Goal: Task Accomplishment & Management: Complete application form

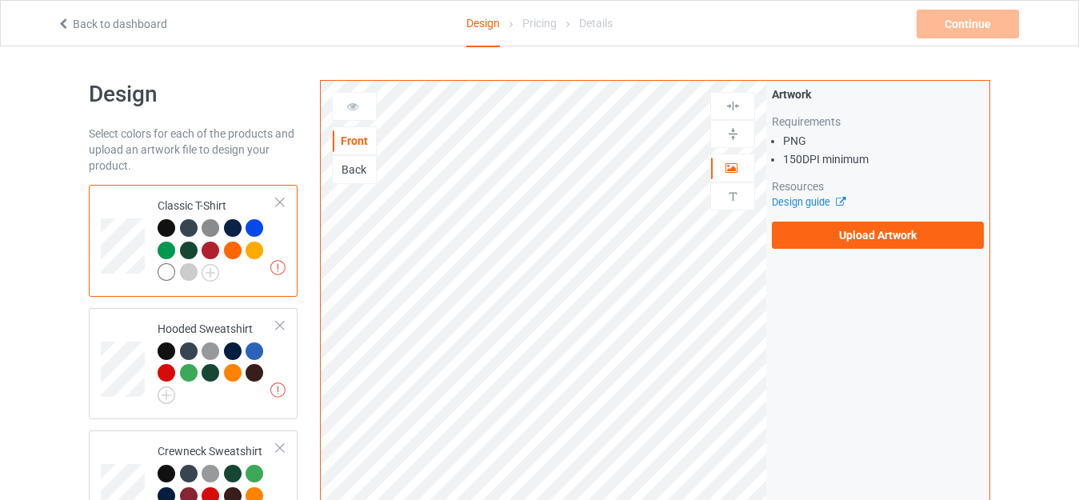
click at [351, 177] on div "Back" at bounding box center [354, 170] width 43 height 16
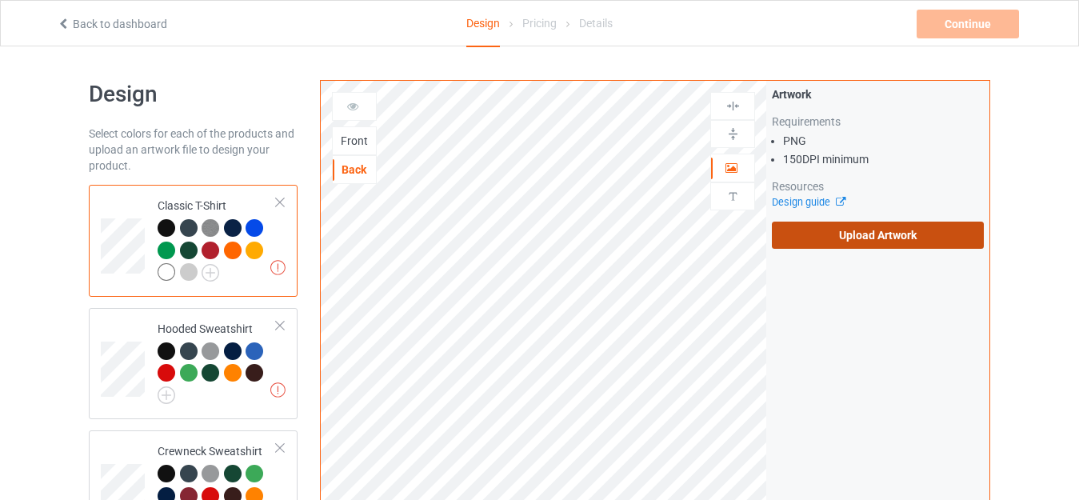
click at [836, 246] on label "Upload Artwork" at bounding box center [878, 234] width 212 height 27
click at [0, 0] on input "Upload Artwork" at bounding box center [0, 0] width 0 height 0
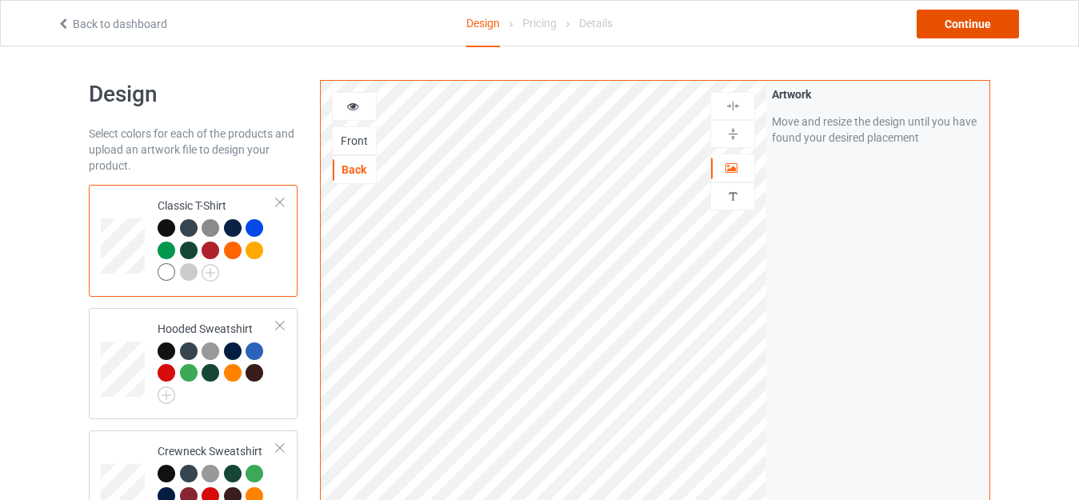
click at [944, 30] on div "Continue" at bounding box center [967, 24] width 102 height 29
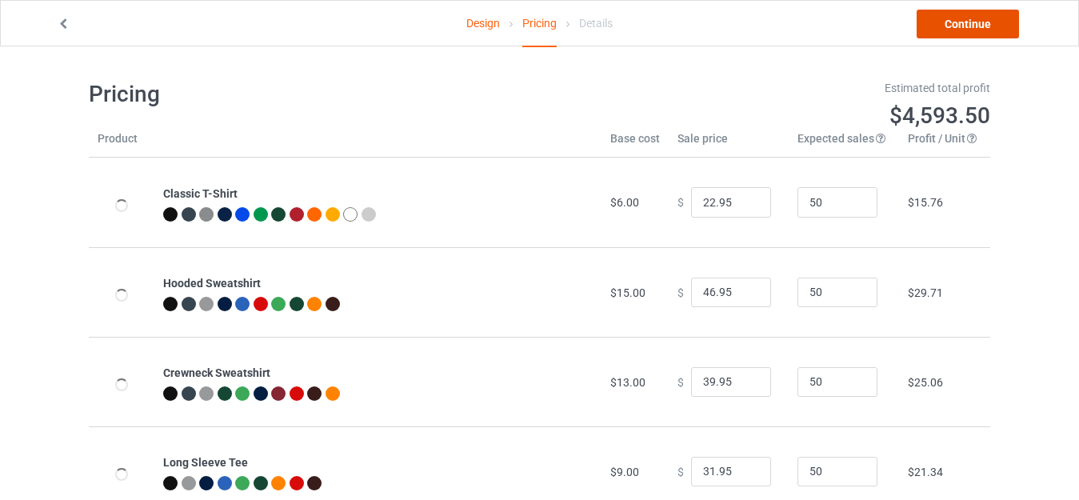
click at [944, 30] on link "Continue" at bounding box center [967, 24] width 102 height 29
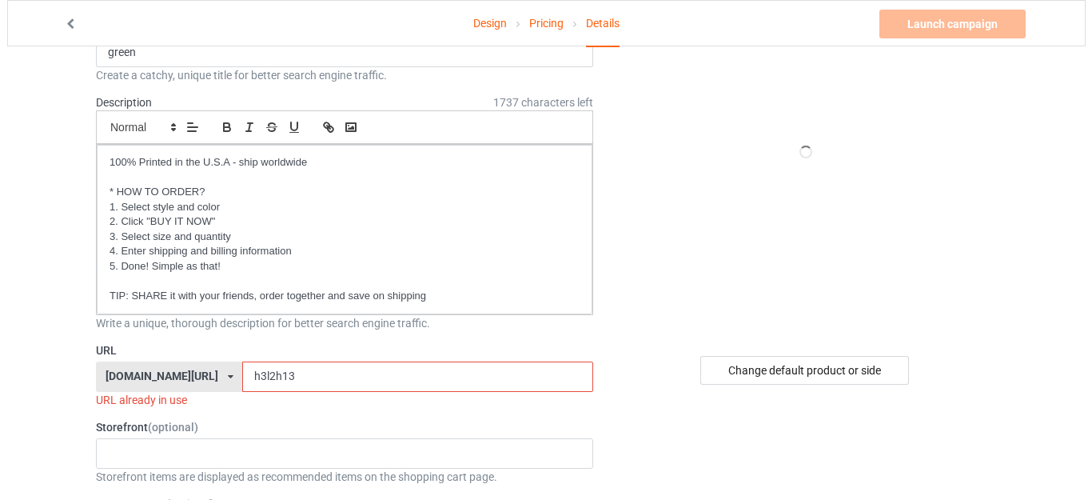
scroll to position [134, 0]
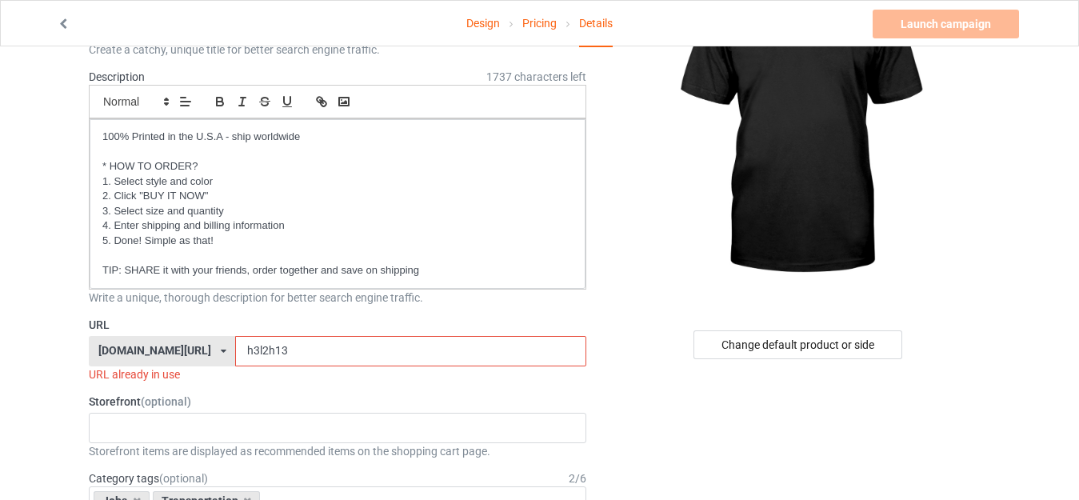
click at [249, 354] on input "h3l2h13" at bounding box center [410, 351] width 350 height 30
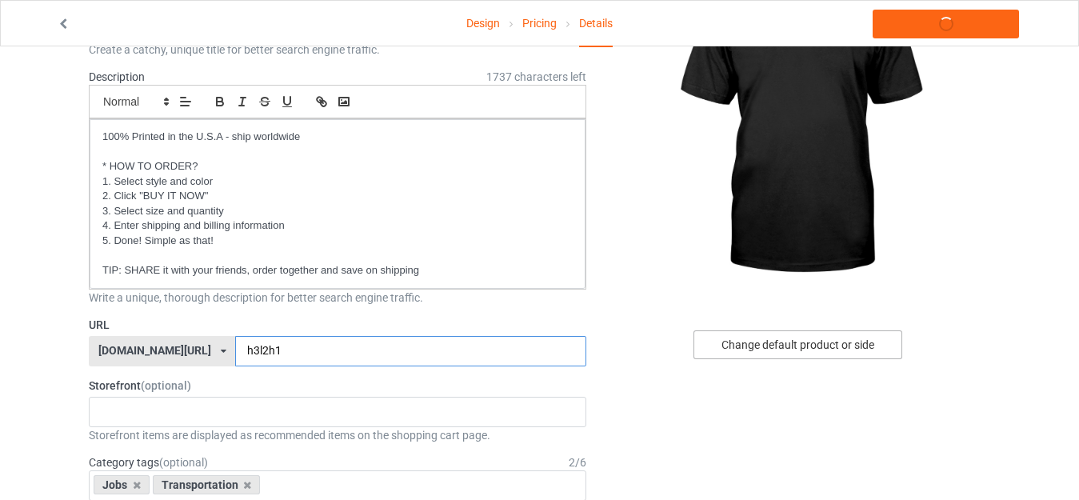
type input "h3l2h1"
click at [721, 343] on div "Change default product or side" at bounding box center [797, 344] width 209 height 29
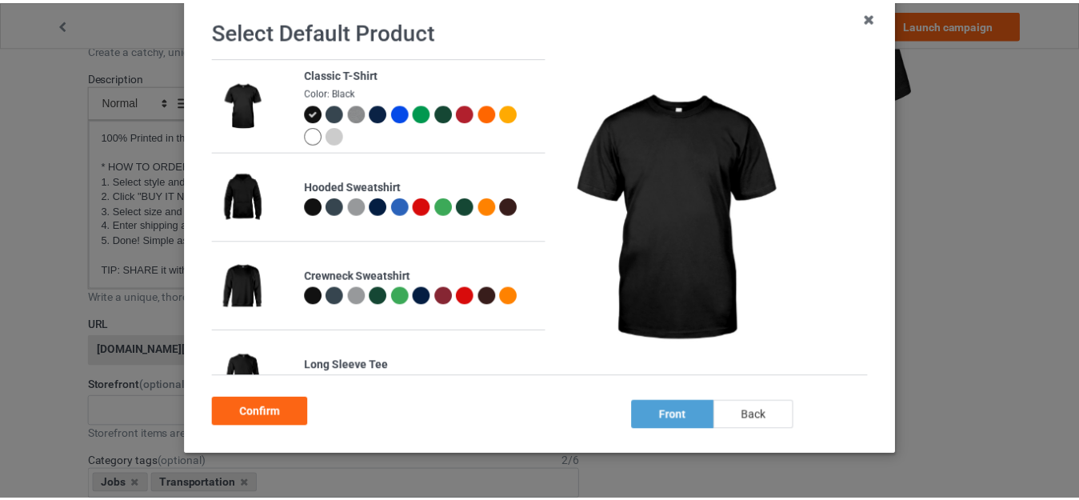
scroll to position [106, 0]
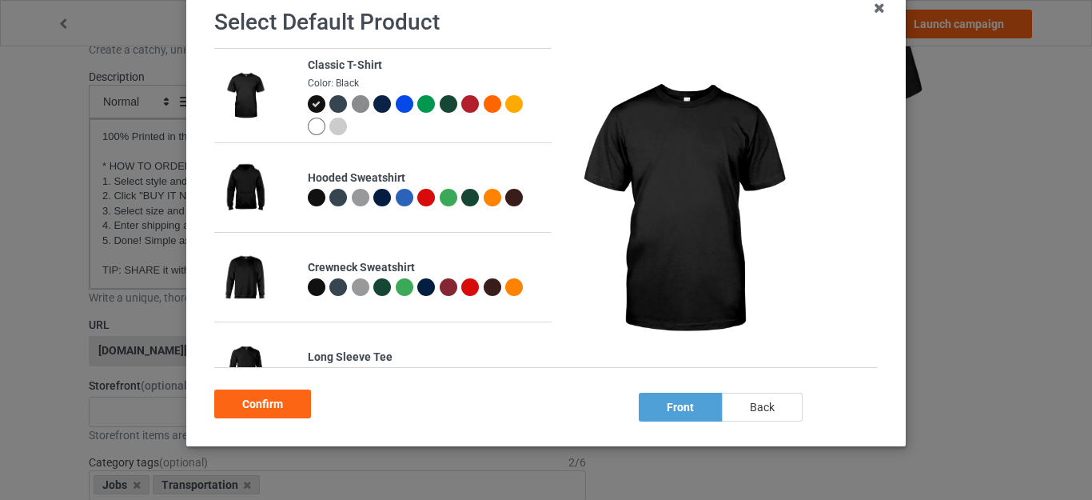
click at [765, 412] on div "back" at bounding box center [762, 407] width 81 height 29
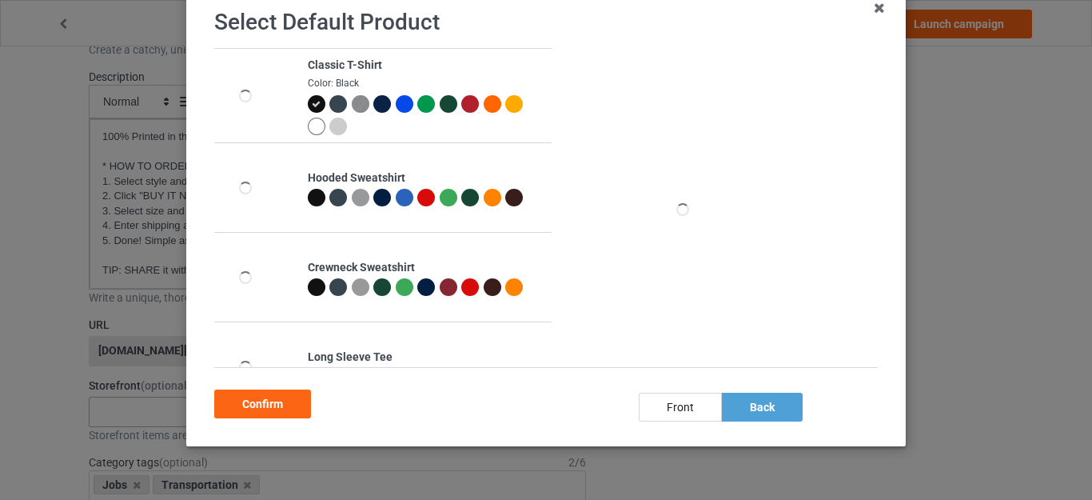
click at [301, 406] on div "Confirm" at bounding box center [262, 403] width 97 height 29
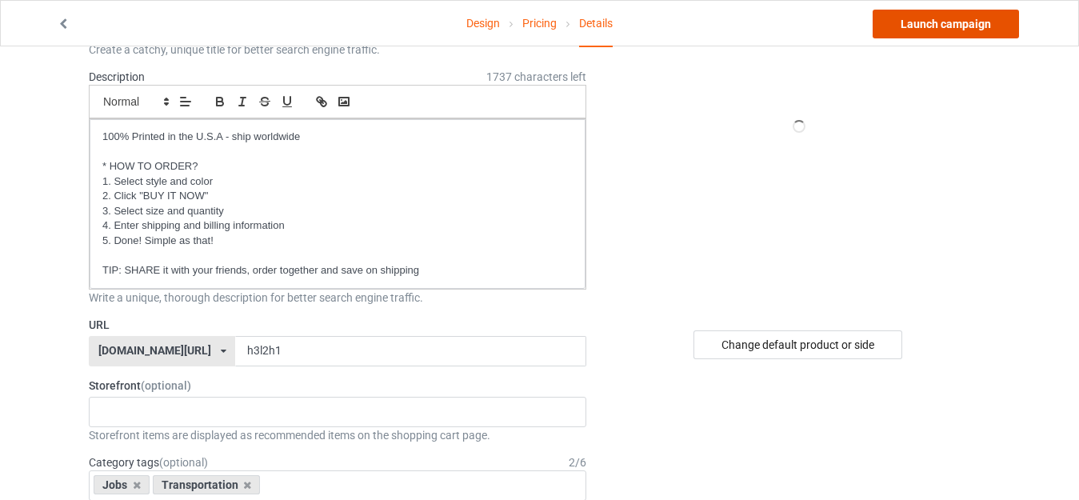
click at [941, 35] on link "Launch campaign" at bounding box center [945, 24] width 146 height 29
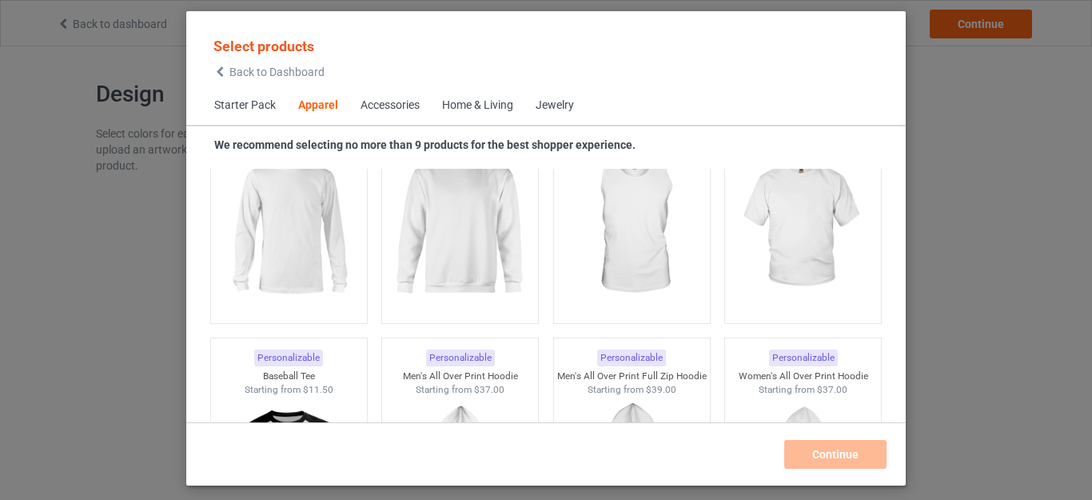
scroll to position [1386, 0]
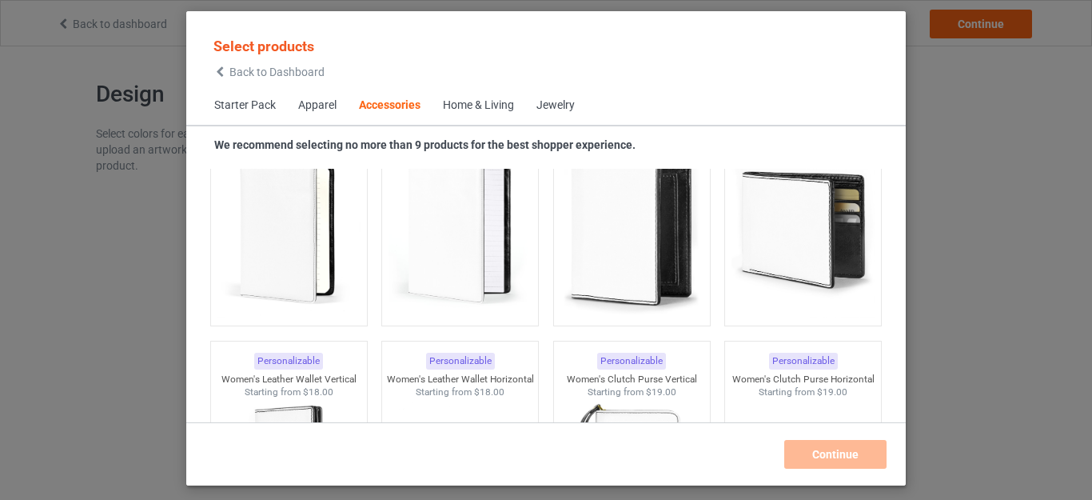
scroll to position [6547, 0]
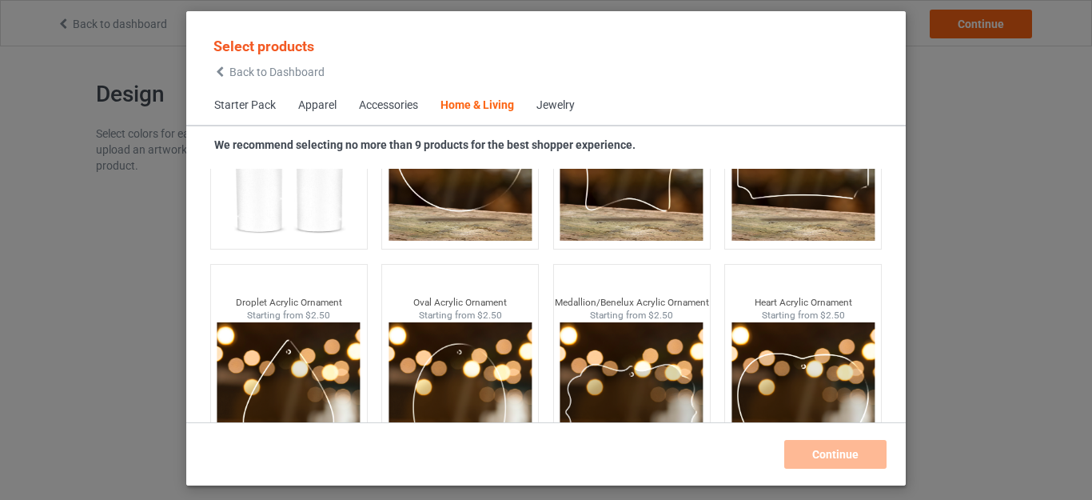
scroll to position [12712, 0]
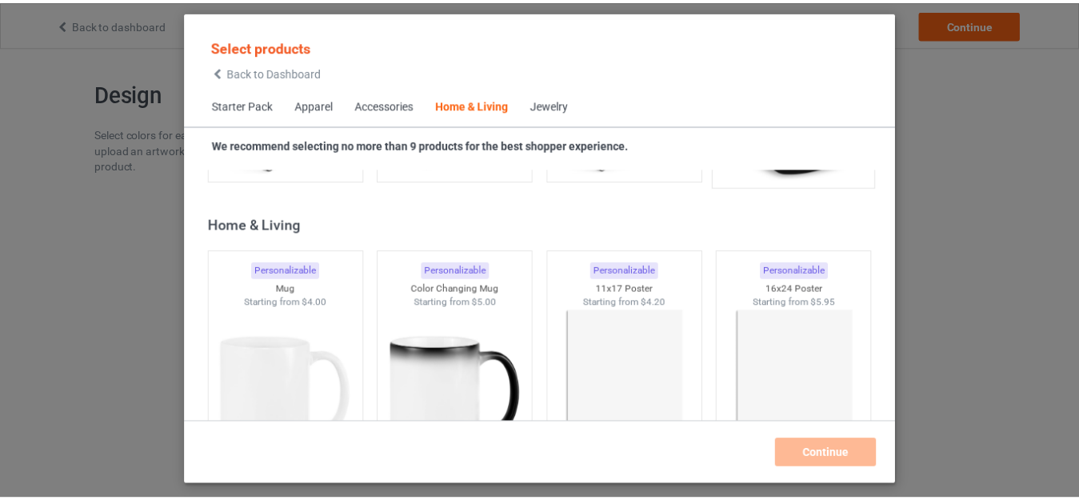
scroll to position [7273, 0]
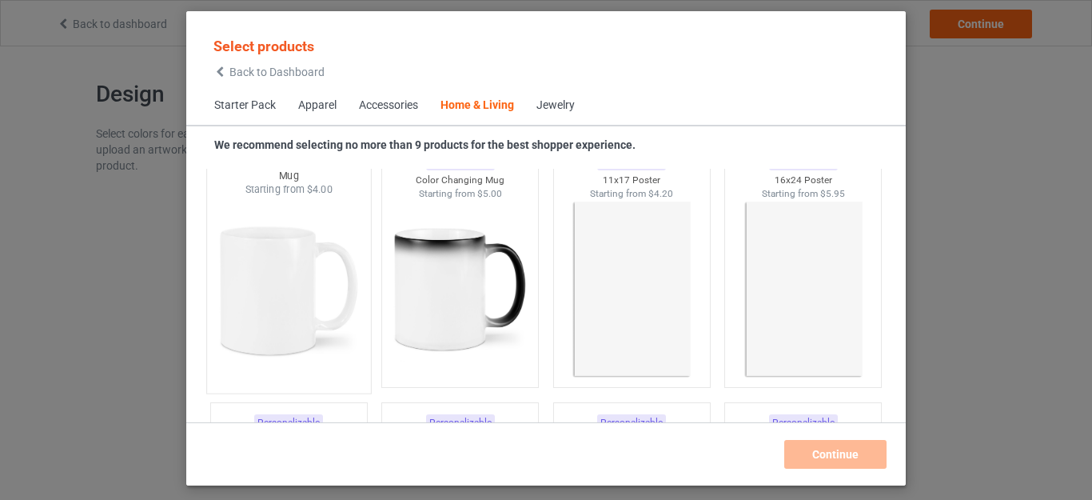
click at [285, 326] on img at bounding box center [288, 291] width 150 height 188
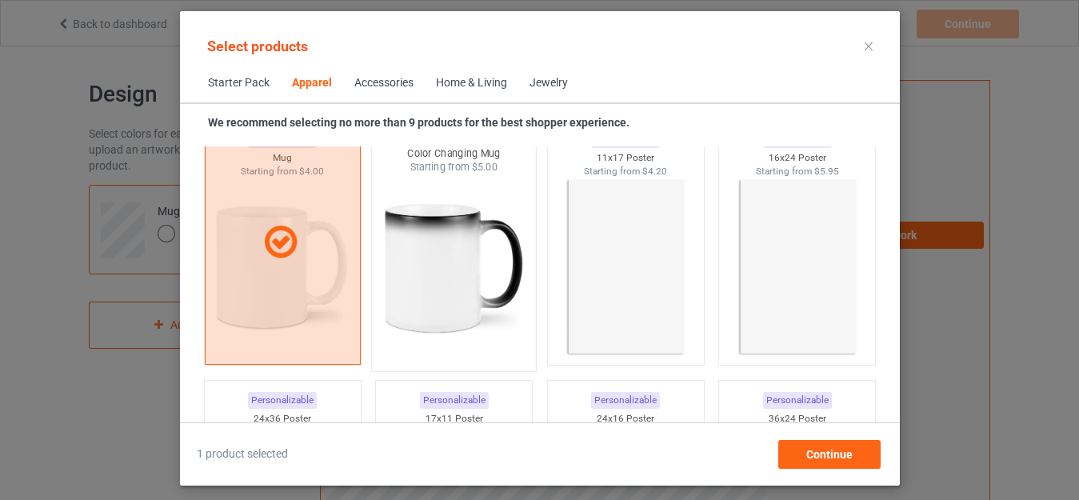
click at [452, 277] on img at bounding box center [453, 268] width 150 height 188
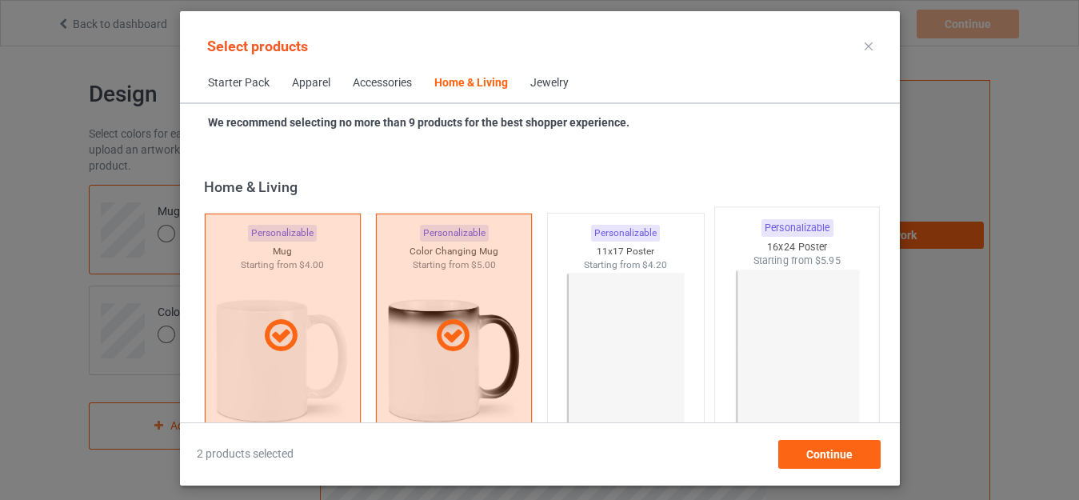
scroll to position [7273, 0]
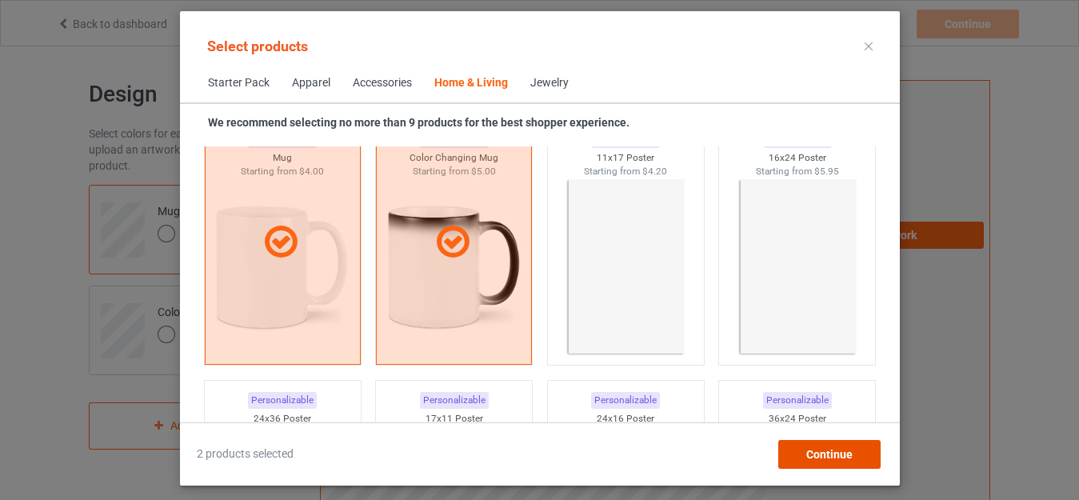
click at [830, 455] on span "Continue" at bounding box center [828, 454] width 46 height 13
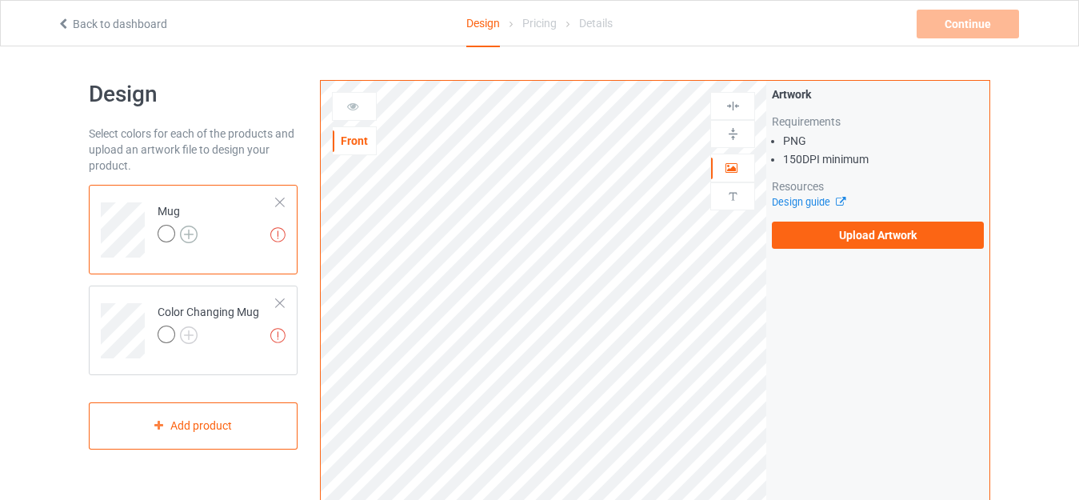
click at [191, 234] on img at bounding box center [189, 234] width 18 height 18
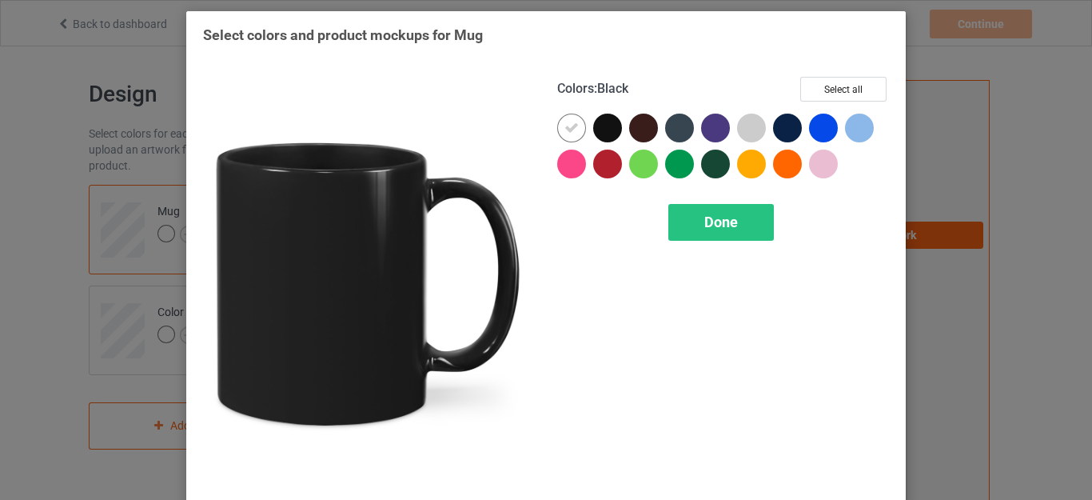
click at [604, 126] on div at bounding box center [607, 128] width 29 height 29
click at [720, 224] on span "Done" at bounding box center [721, 221] width 34 height 17
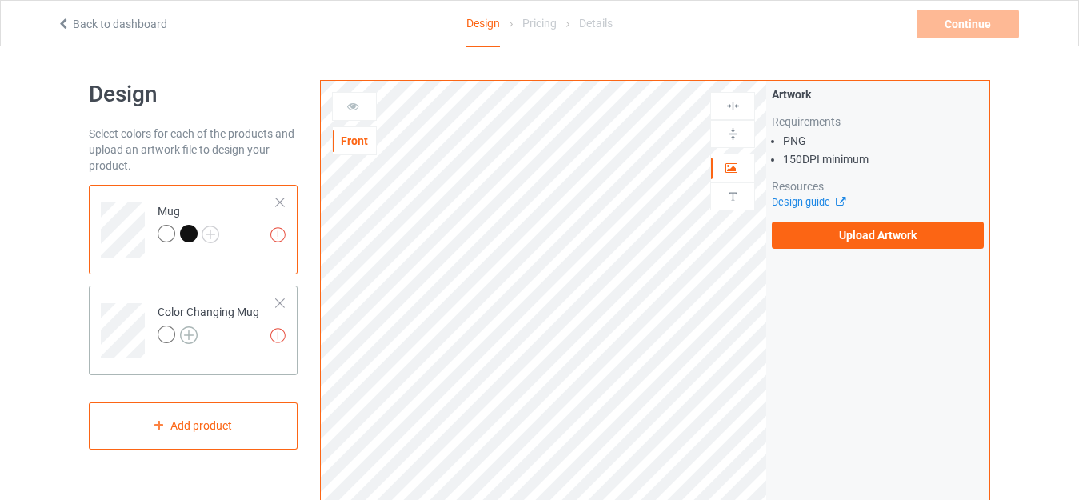
click at [192, 336] on img at bounding box center [189, 335] width 18 height 18
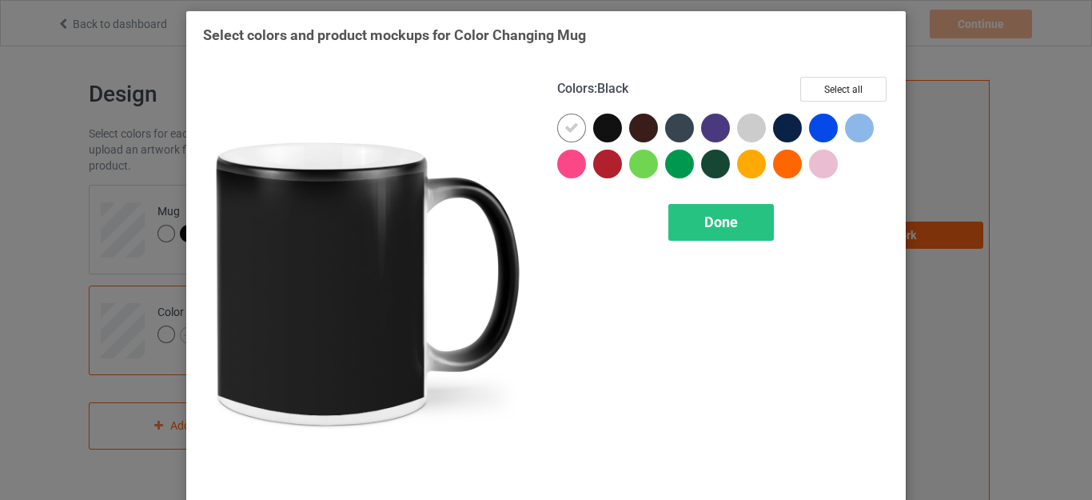
click at [599, 130] on div at bounding box center [607, 128] width 29 height 29
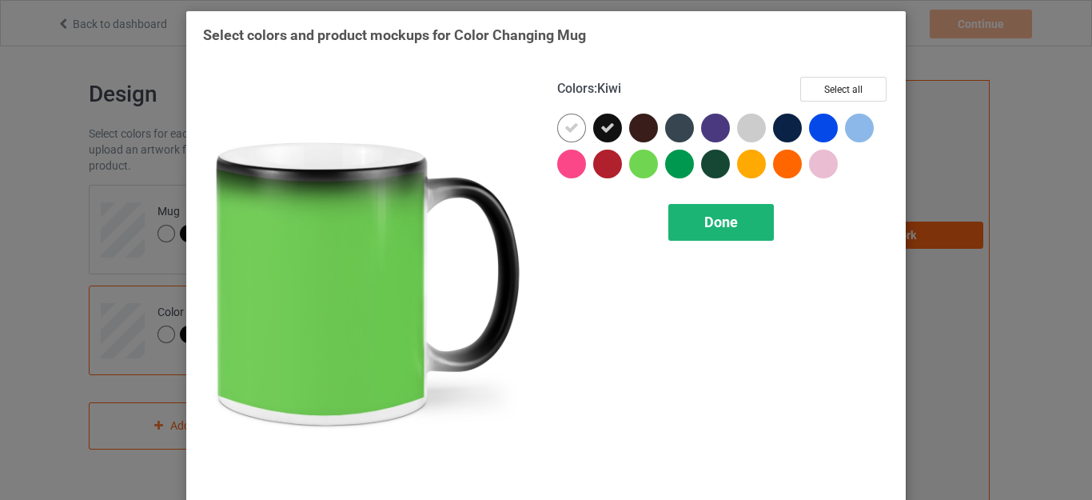
click at [704, 226] on span "Done" at bounding box center [721, 221] width 34 height 17
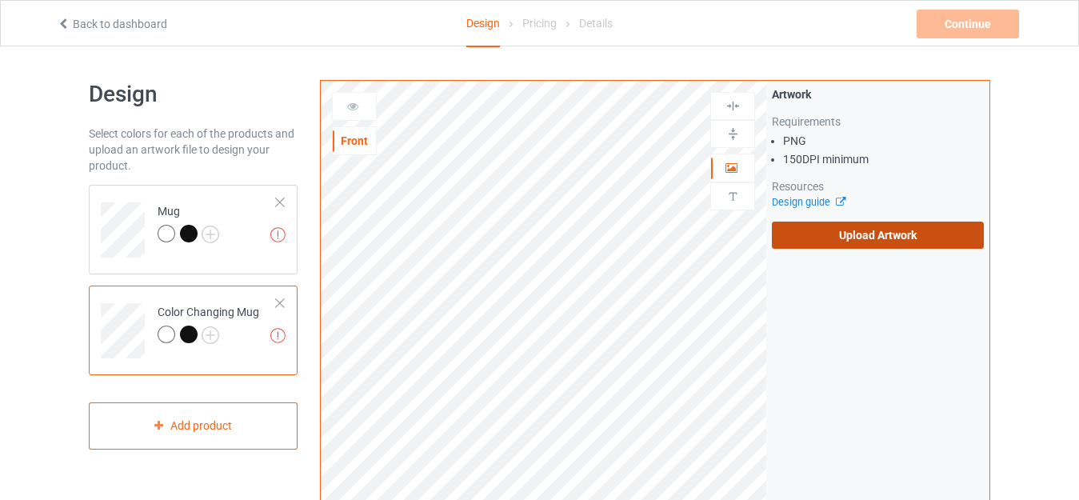
click at [816, 239] on label "Upload Artwork" at bounding box center [878, 234] width 212 height 27
click at [0, 0] on input "Upload Artwork" at bounding box center [0, 0] width 0 height 0
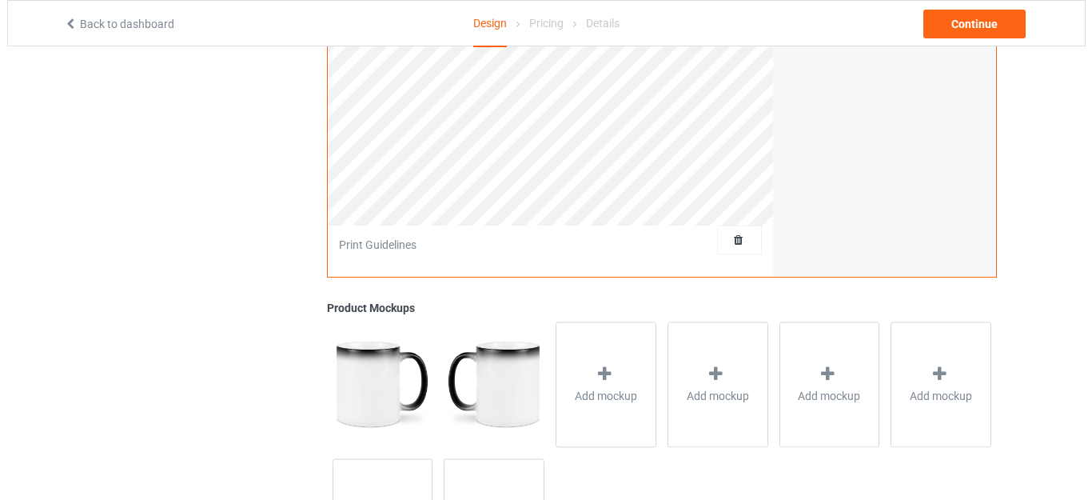
scroll to position [480, 0]
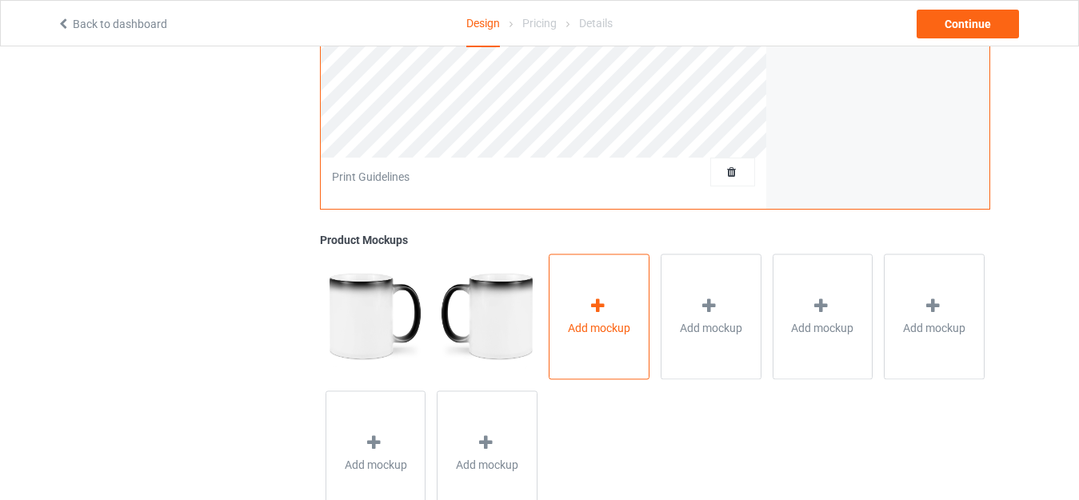
click at [588, 301] on icon at bounding box center [598, 305] width 20 height 17
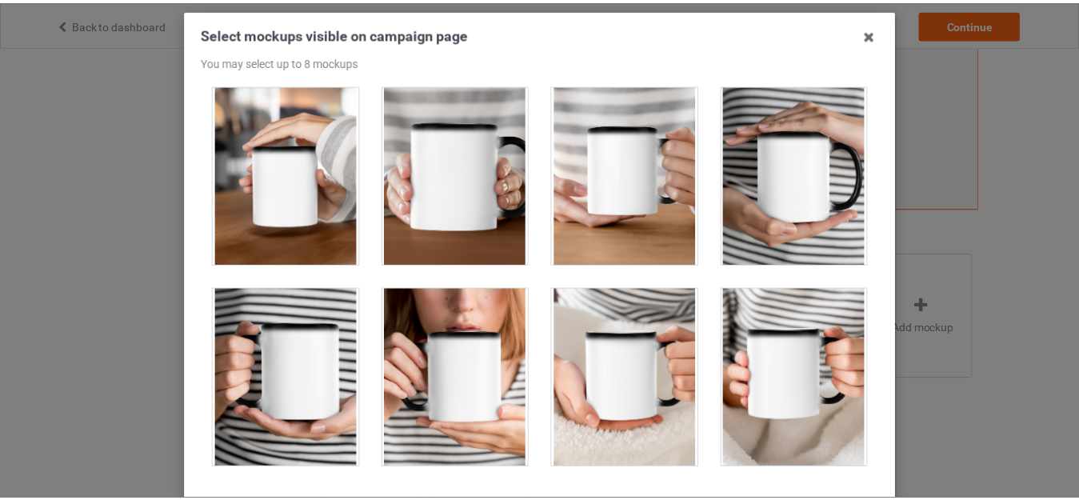
scroll to position [5091, 0]
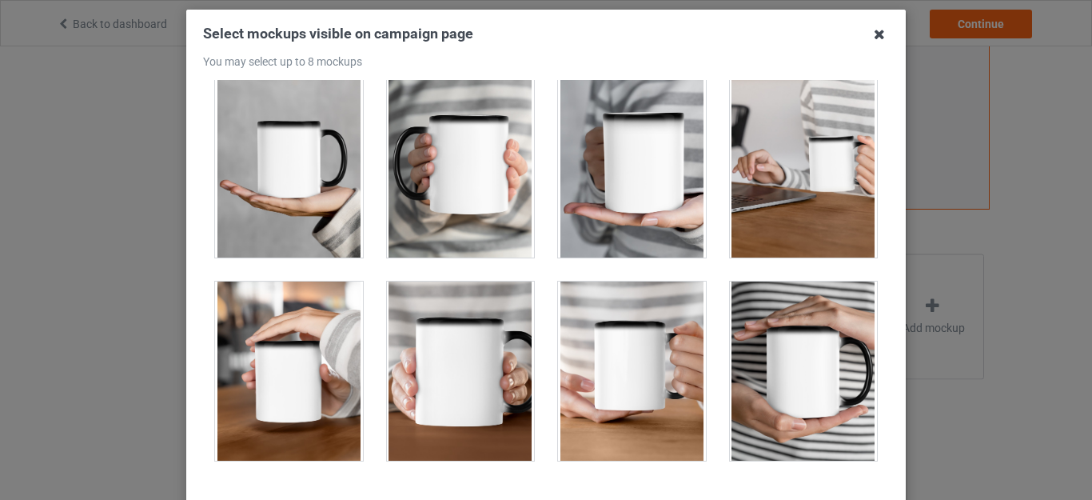
click at [868, 34] on icon at bounding box center [880, 35] width 26 height 26
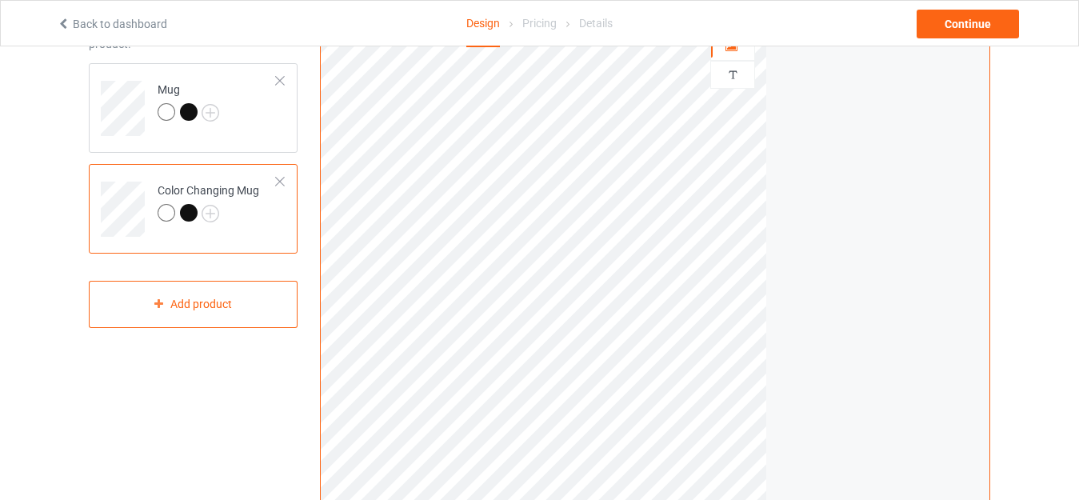
scroll to position [106, 0]
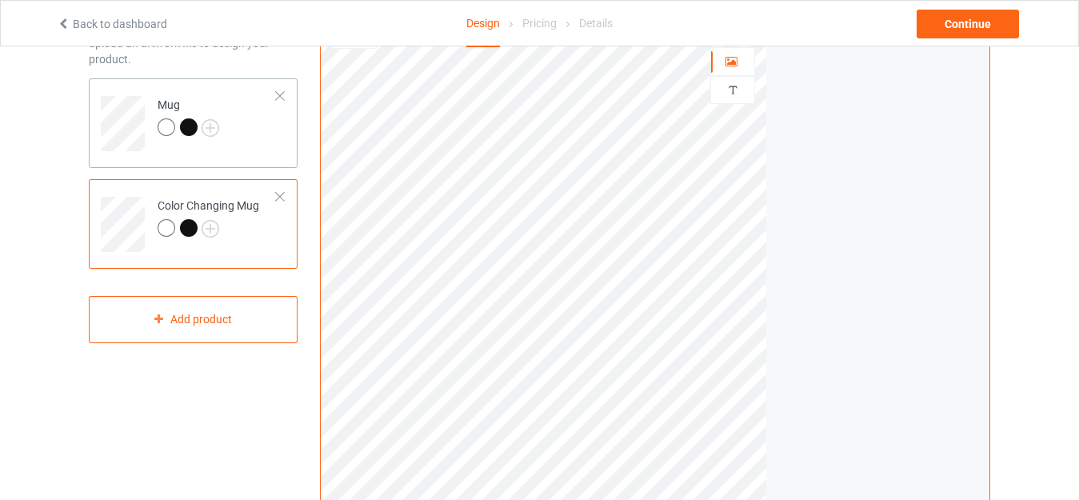
click at [244, 134] on td "Mug" at bounding box center [217, 118] width 137 height 66
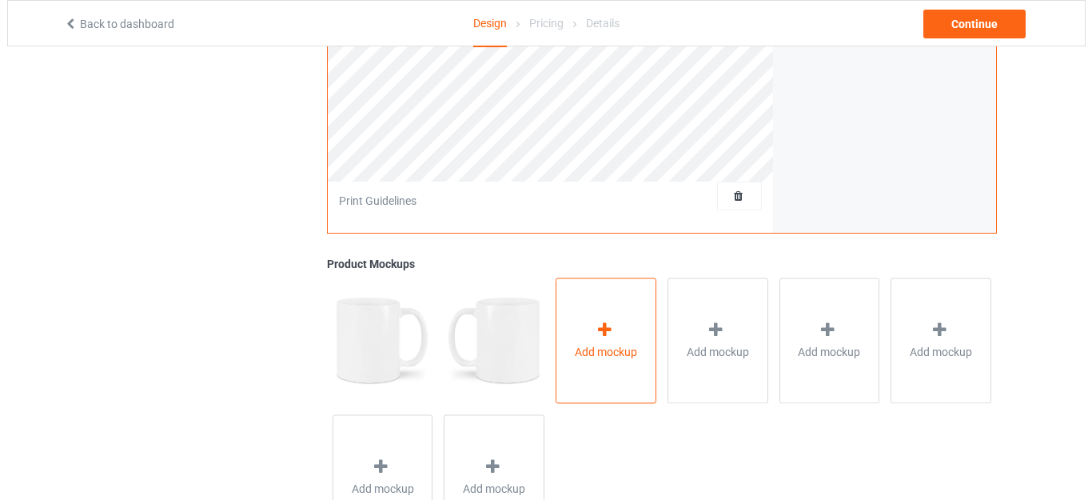
scroll to position [506, 0]
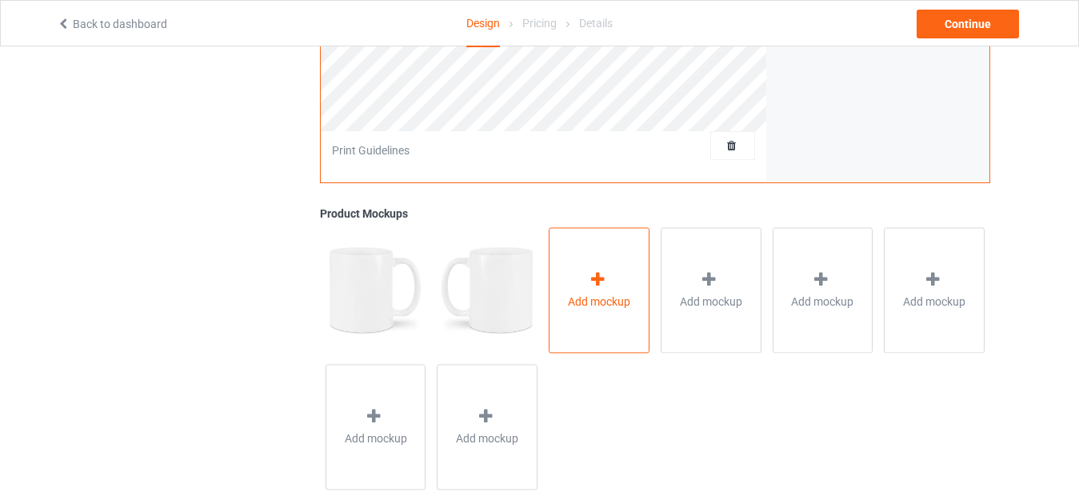
click at [599, 285] on icon at bounding box center [598, 279] width 20 height 17
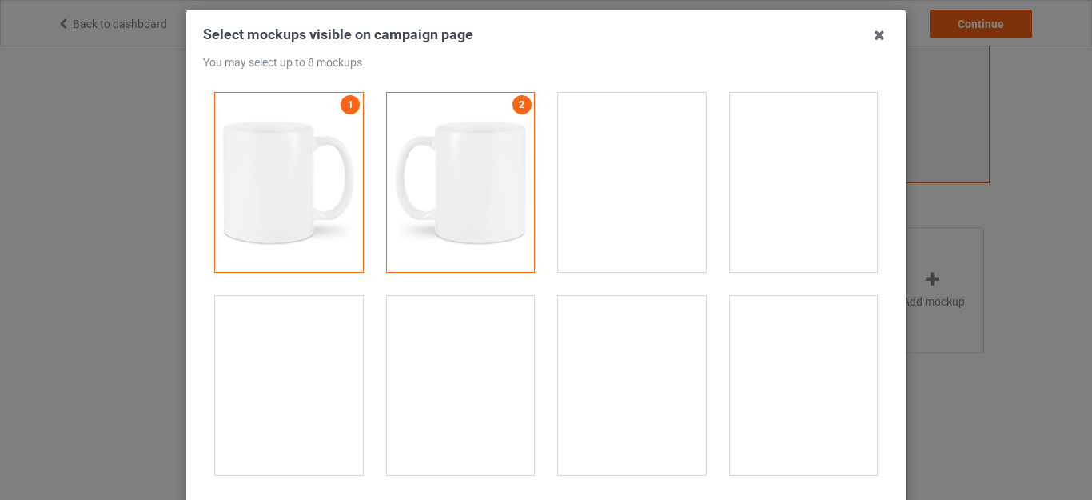
scroll to position [80, 0]
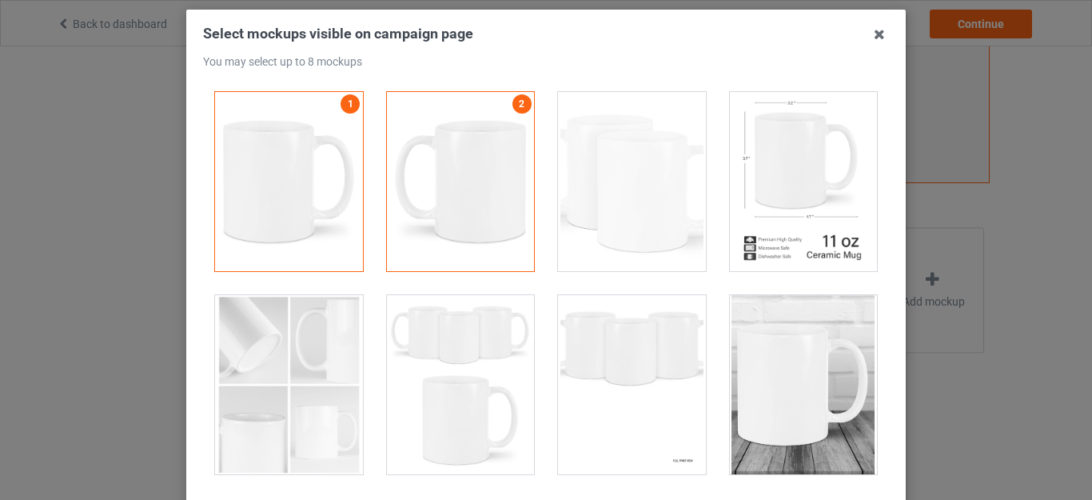
click at [780, 385] on div at bounding box center [804, 384] width 148 height 179
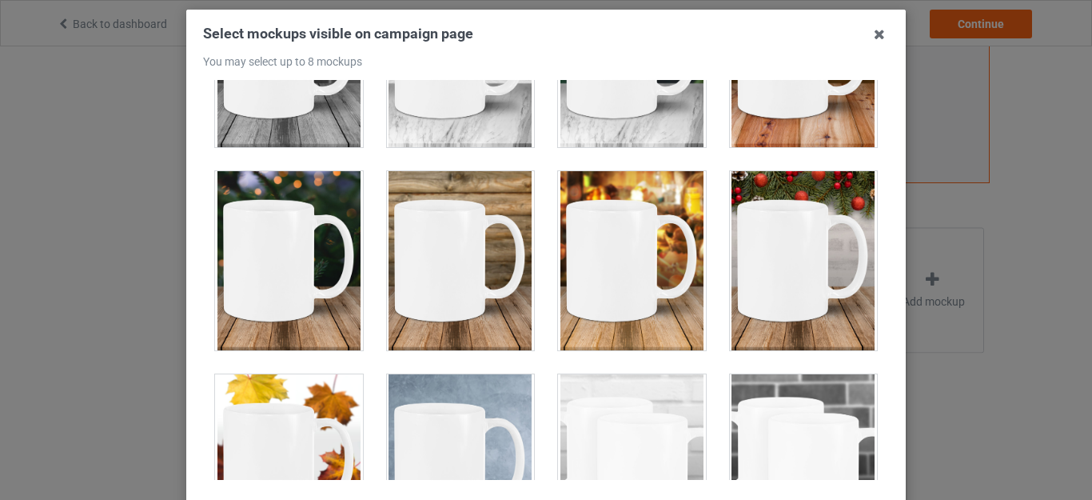
scroll to position [541, 0]
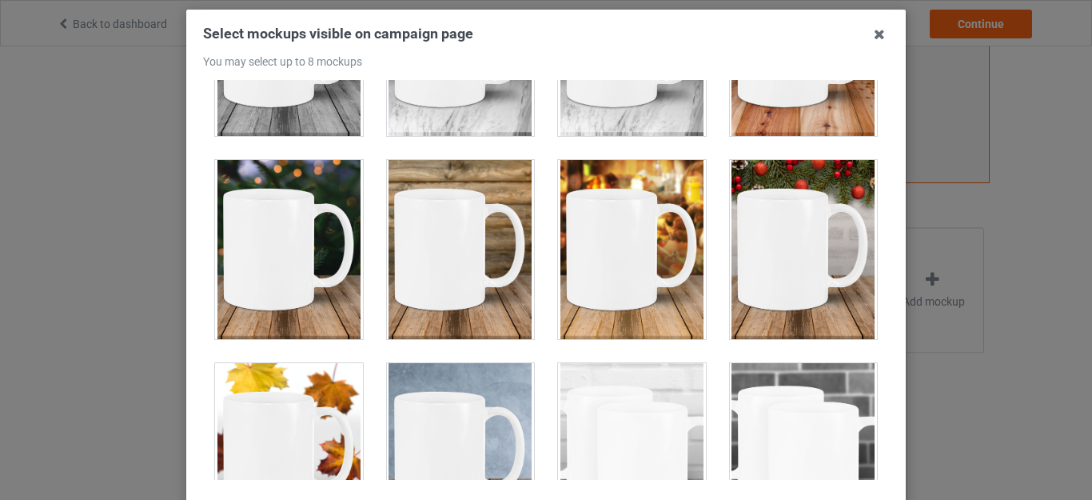
click at [796, 260] on div at bounding box center [804, 249] width 148 height 179
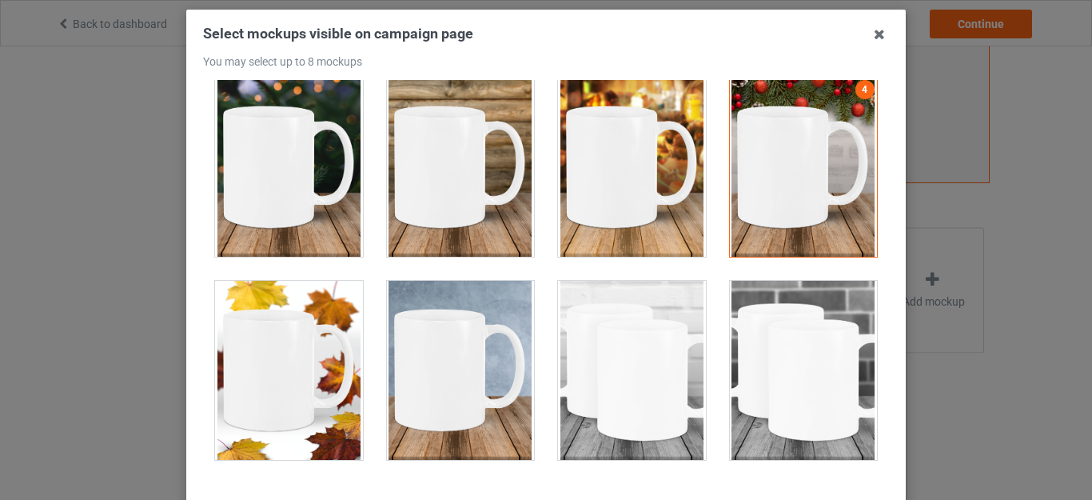
scroll to position [576, 0]
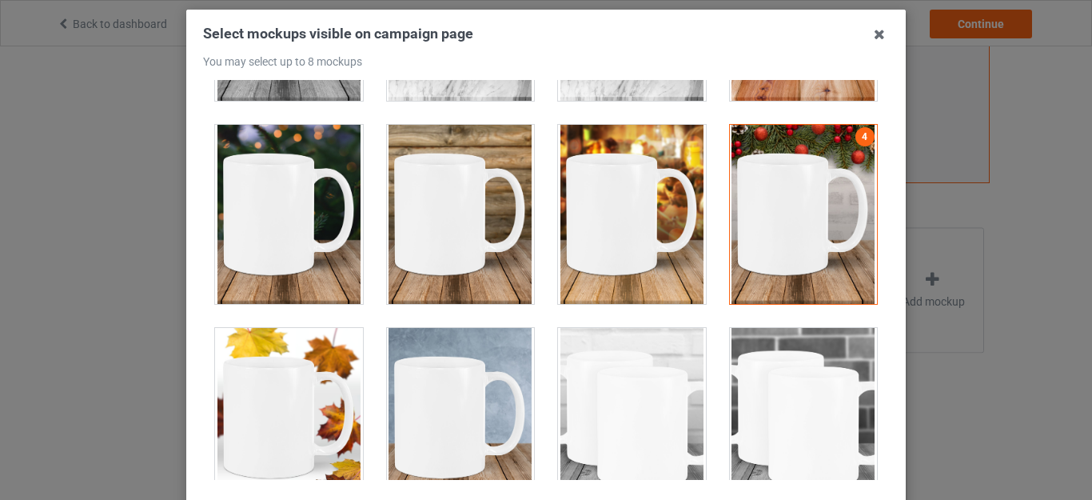
click at [255, 242] on div at bounding box center [289, 214] width 148 height 179
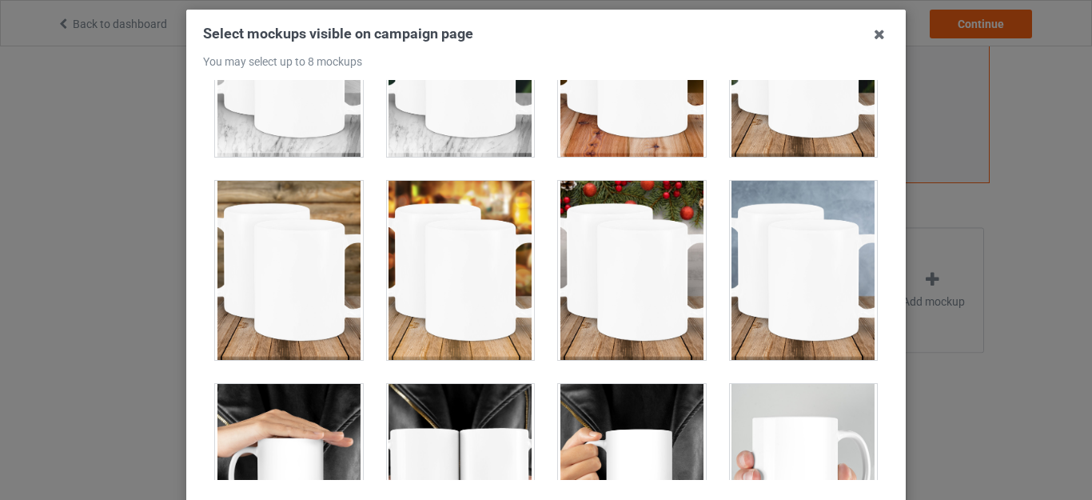
scroll to position [1083, 0]
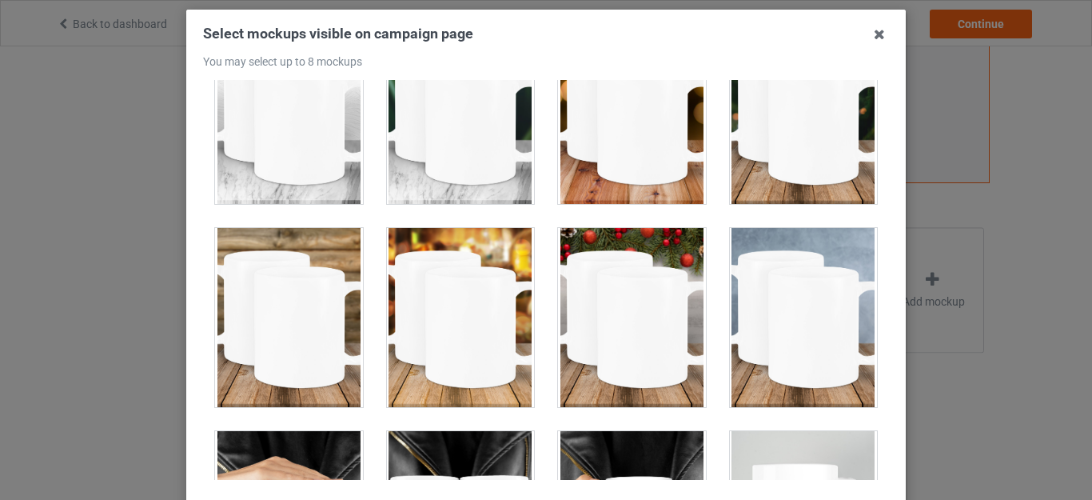
click at [616, 290] on div at bounding box center [632, 317] width 148 height 179
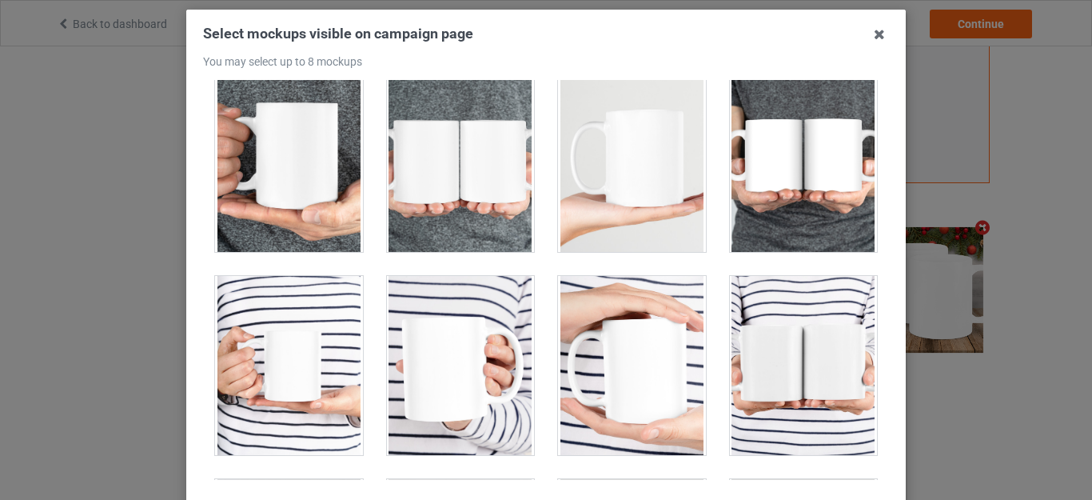
scroll to position [1812, 0]
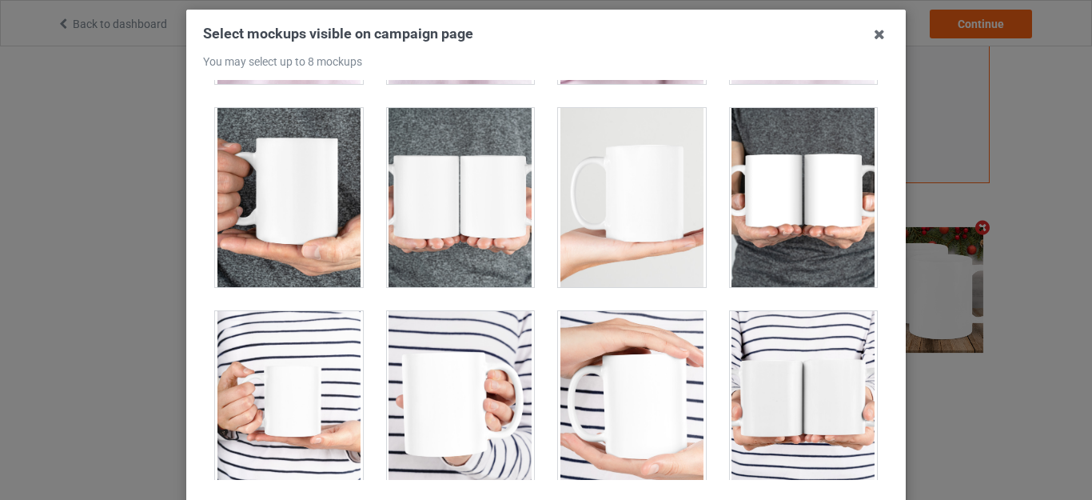
click at [269, 236] on div at bounding box center [289, 197] width 148 height 179
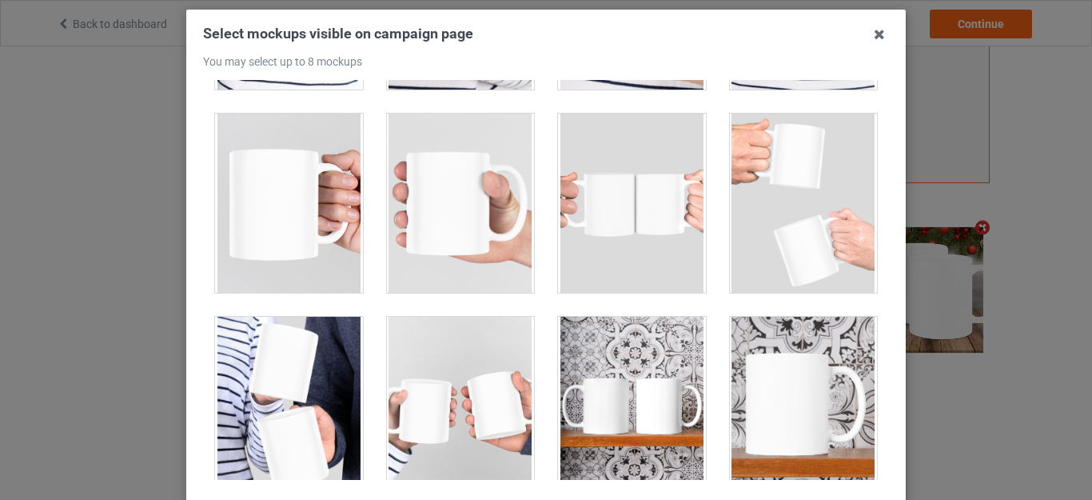
scroll to position [2235, 0]
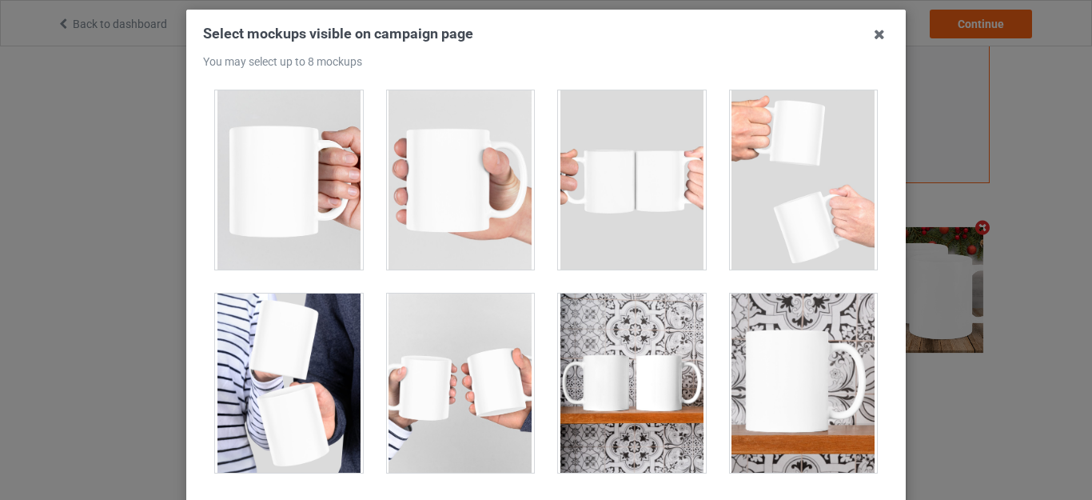
click at [269, 206] on div at bounding box center [289, 179] width 148 height 179
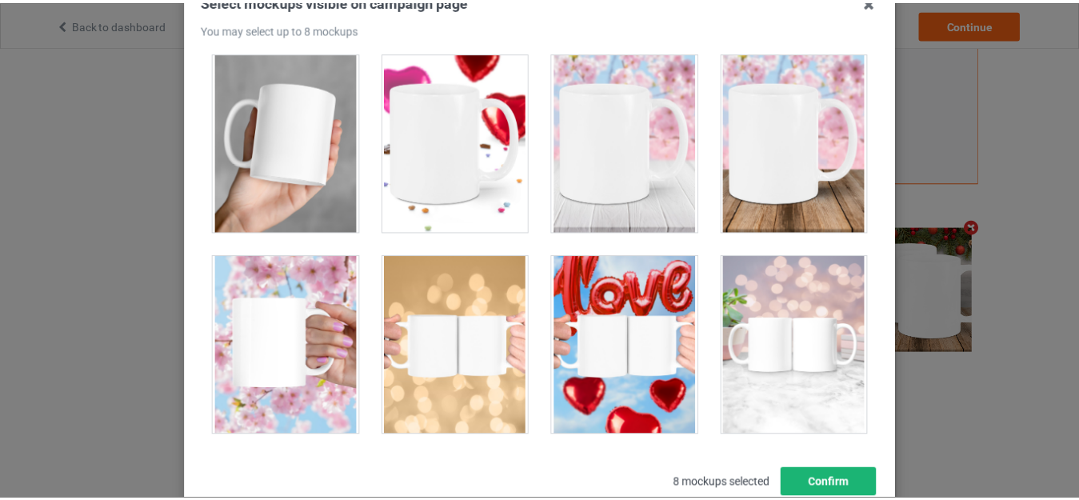
scroll to position [160, 0]
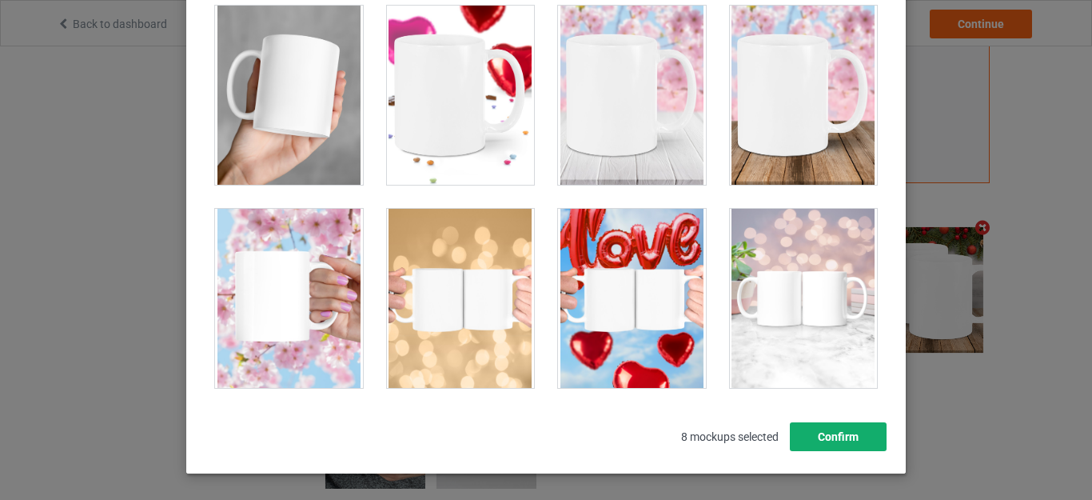
click at [839, 436] on button "Confirm" at bounding box center [838, 436] width 97 height 29
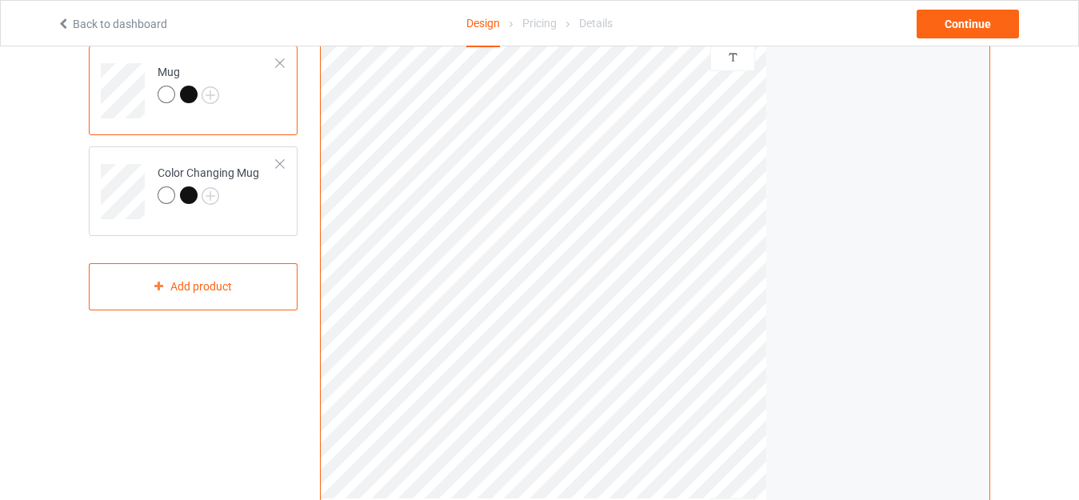
scroll to position [134, 0]
click at [273, 220] on td "Color Changing Mug" at bounding box center [217, 191] width 137 height 66
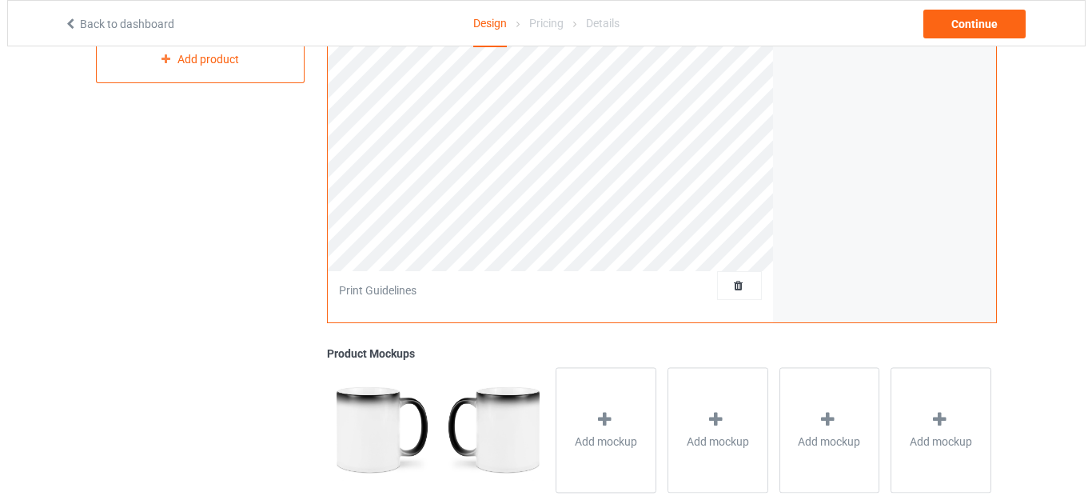
scroll to position [426, 0]
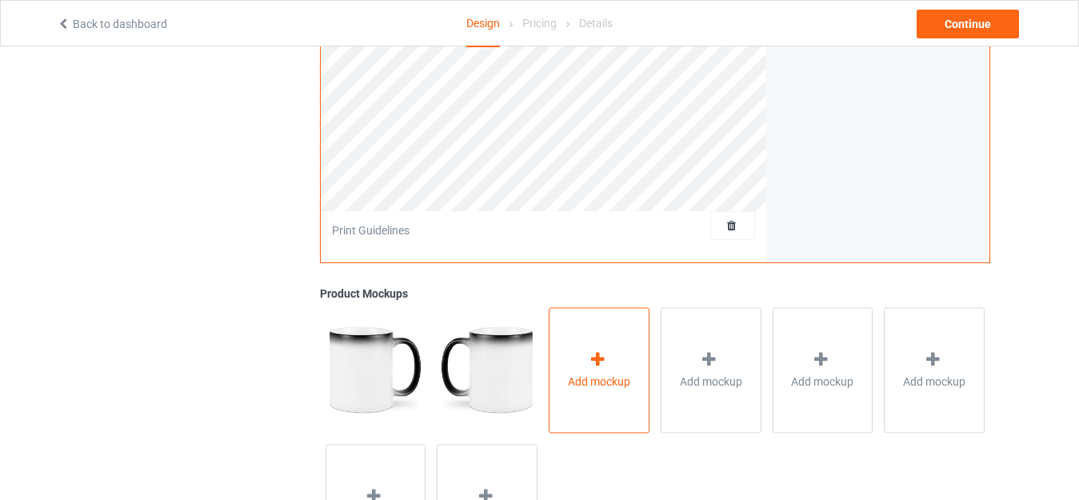
click at [593, 349] on div "Add mockup" at bounding box center [598, 370] width 101 height 126
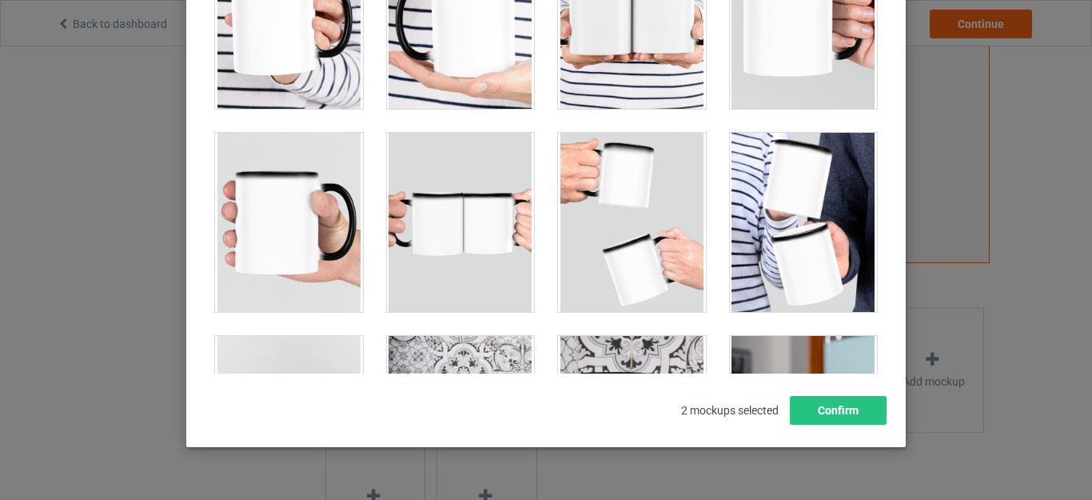
scroll to position [2291, 0]
click at [833, 91] on div at bounding box center [804, 18] width 148 height 179
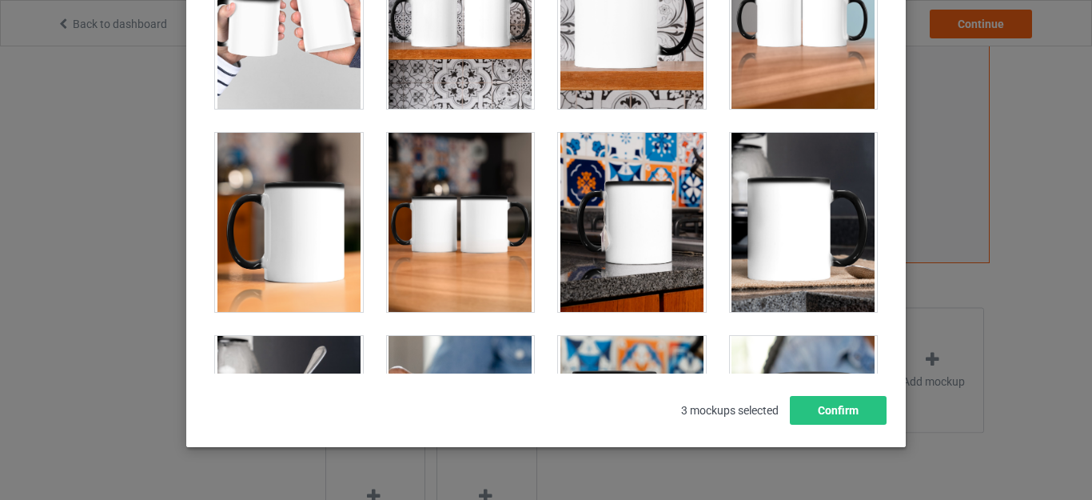
scroll to position [2709, 0]
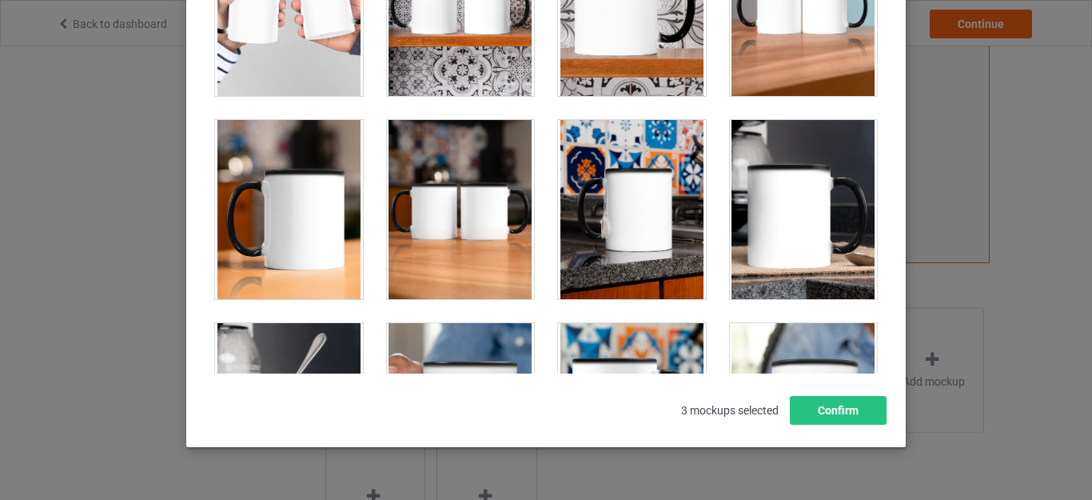
click at [320, 224] on div at bounding box center [289, 209] width 148 height 179
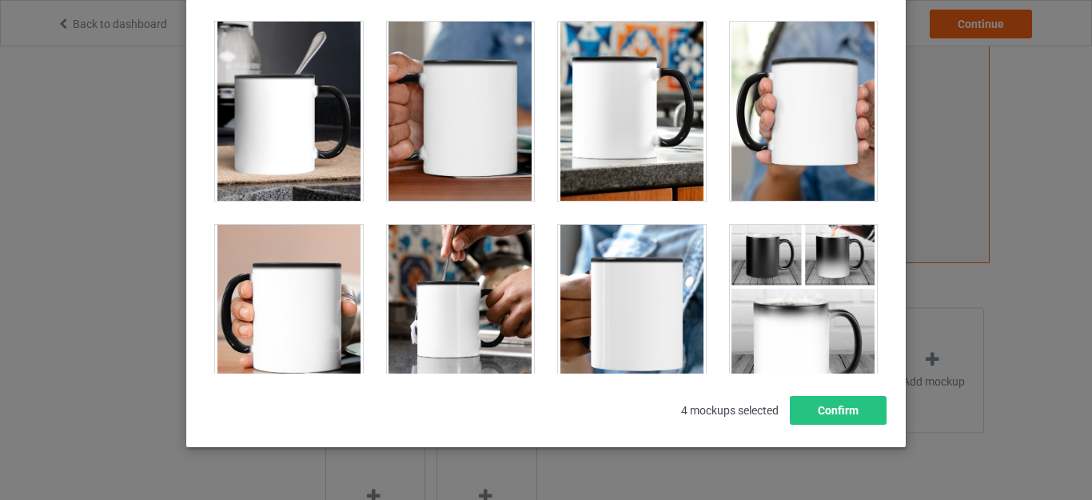
scroll to position [3023, 0]
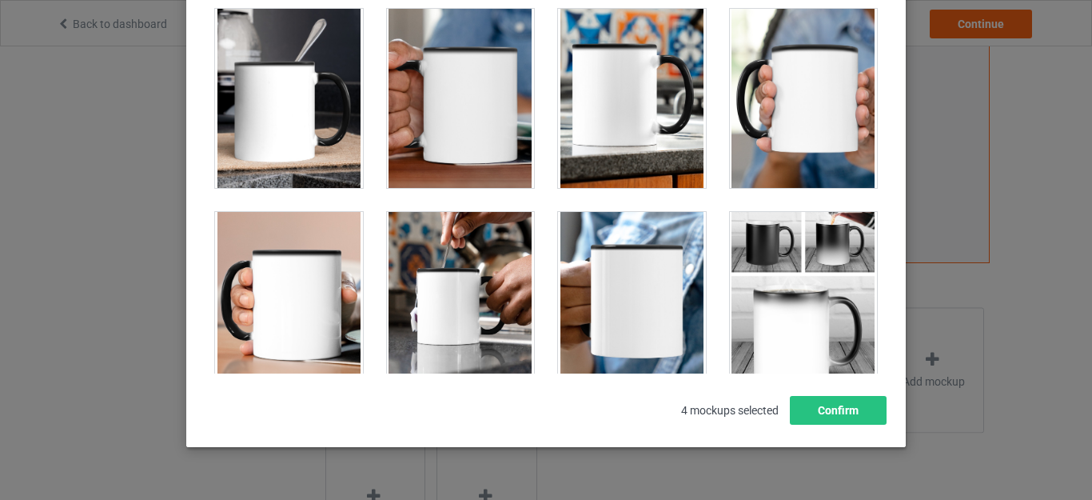
click at [445, 120] on div at bounding box center [461, 98] width 148 height 179
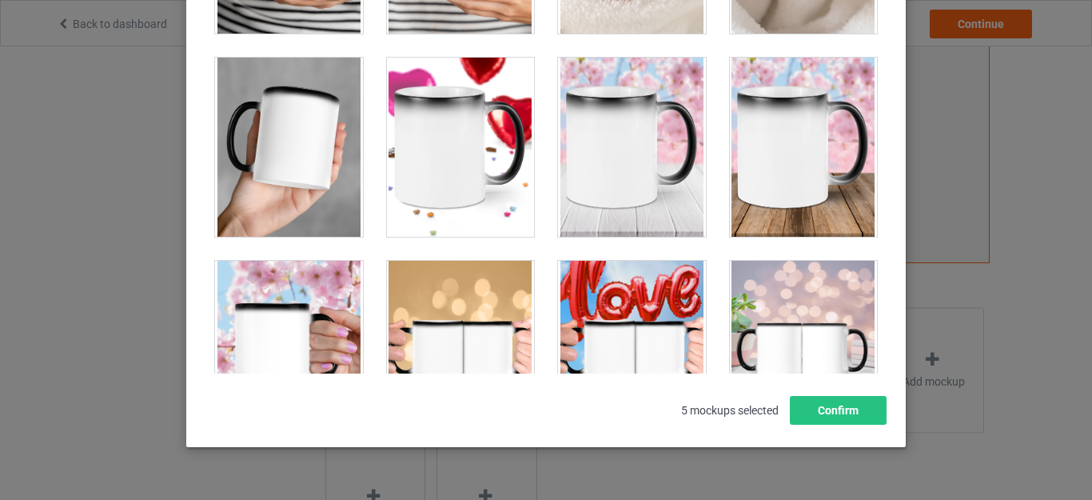
scroll to position [5693, 0]
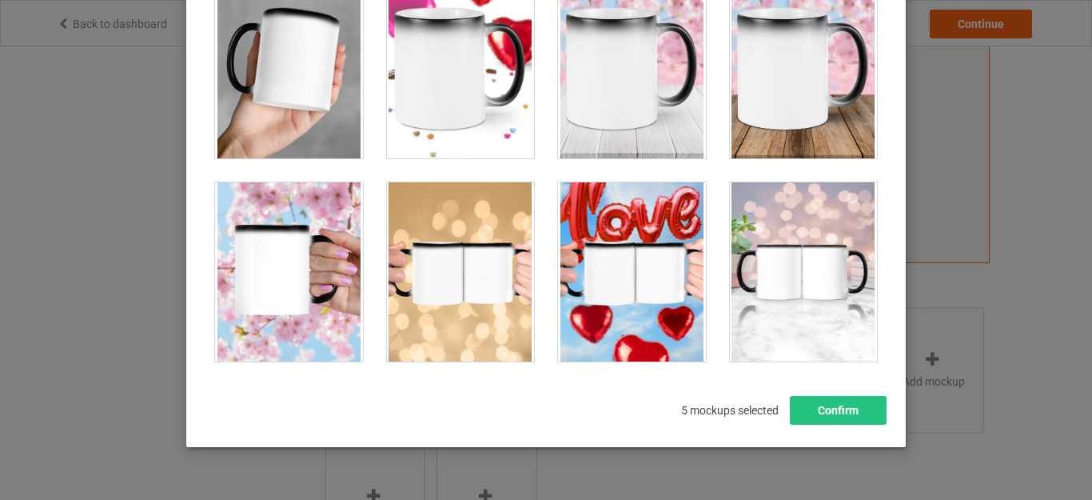
click at [272, 102] on div at bounding box center [289, 68] width 148 height 179
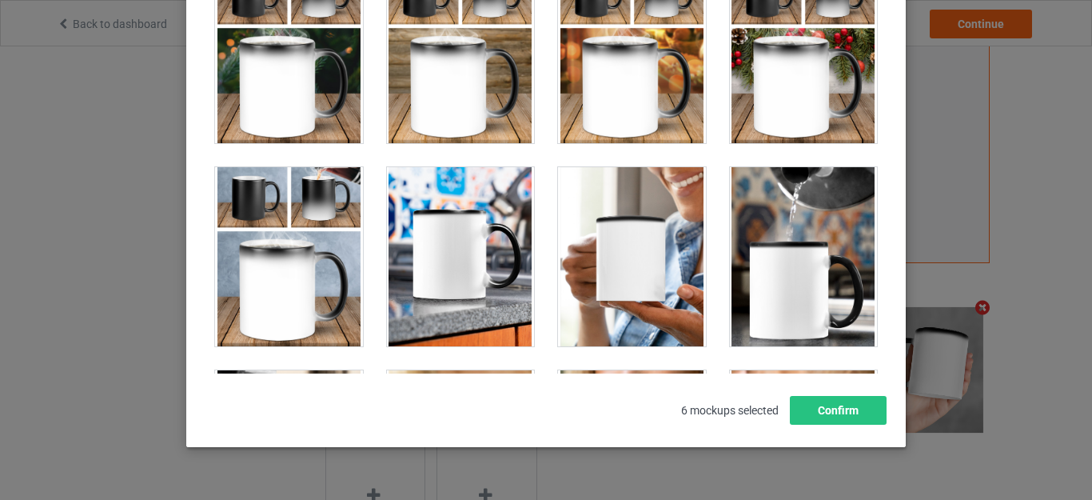
scroll to position [3638, 0]
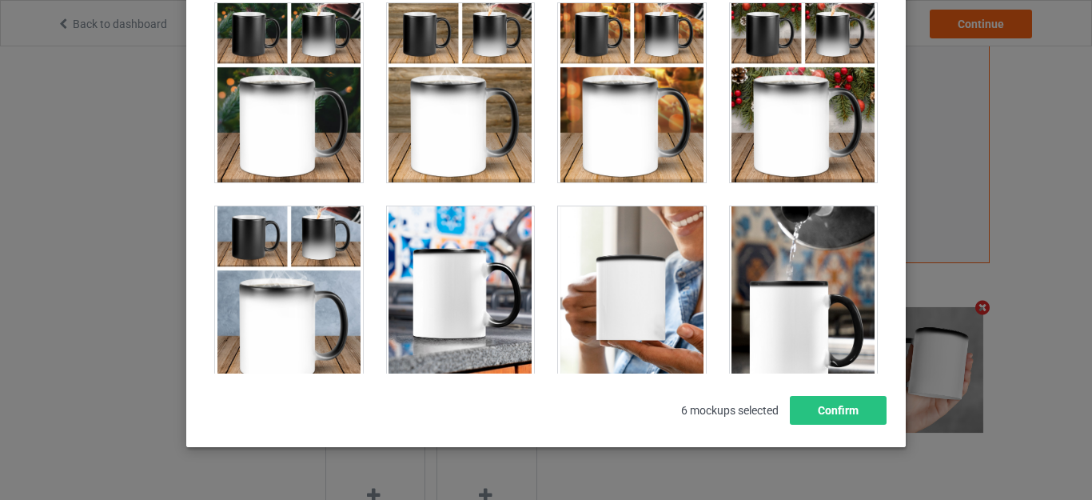
click at [768, 142] on div at bounding box center [804, 92] width 148 height 179
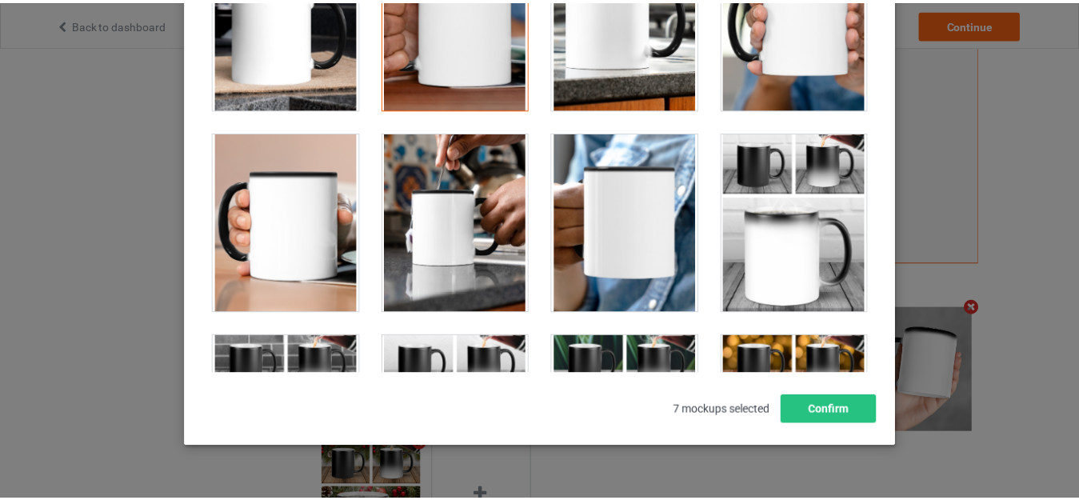
scroll to position [3025, 0]
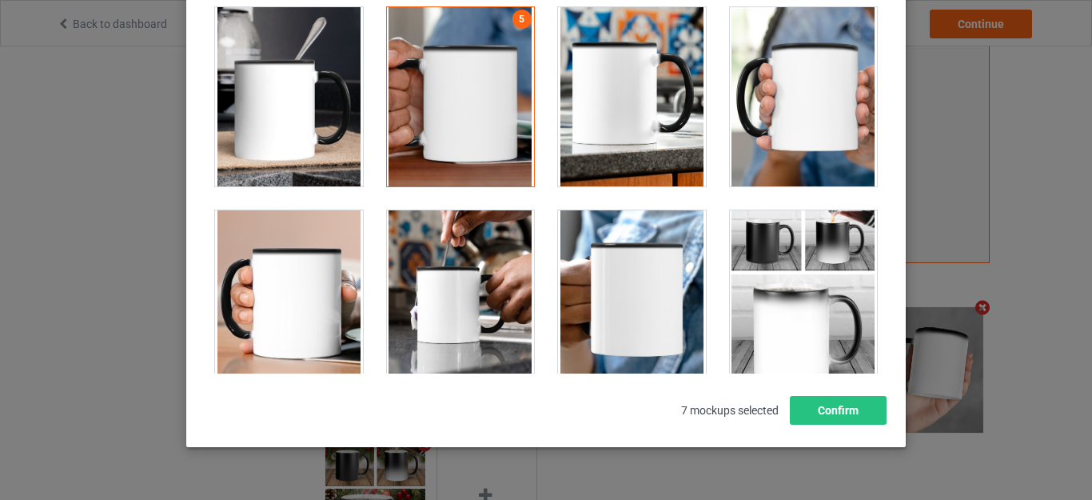
click at [269, 277] on div at bounding box center [289, 299] width 148 height 179
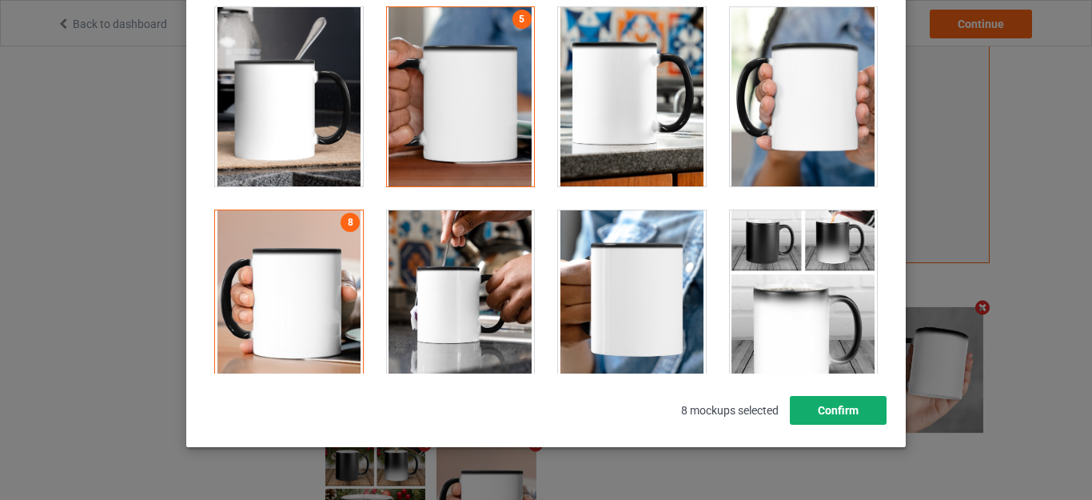
click at [832, 406] on button "Confirm" at bounding box center [838, 410] width 97 height 29
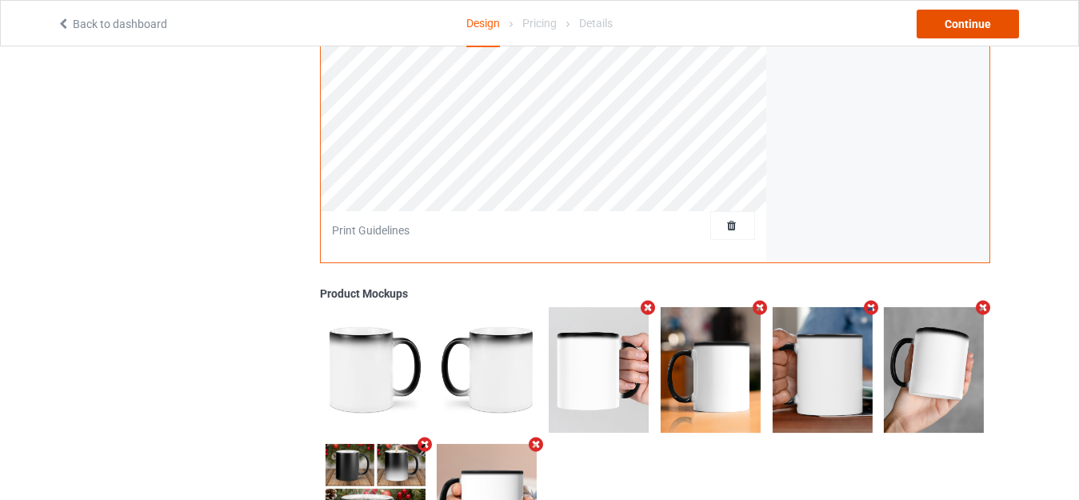
click at [971, 17] on div "Continue" at bounding box center [967, 24] width 102 height 29
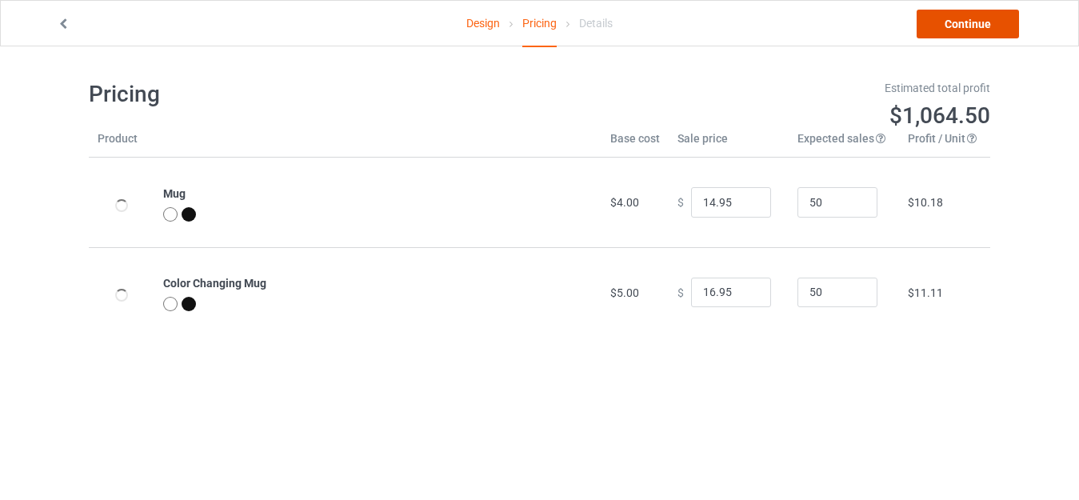
click at [971, 22] on link "Continue" at bounding box center [967, 24] width 102 height 29
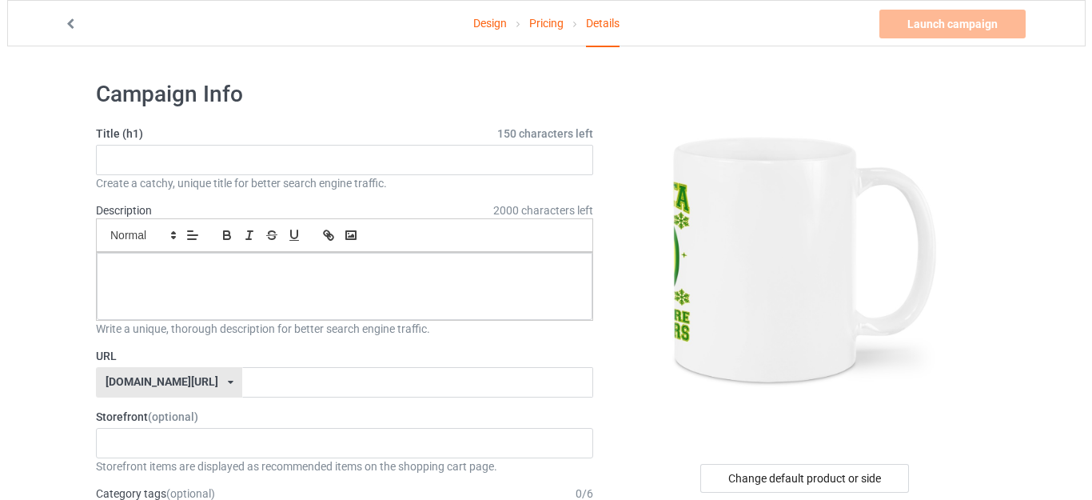
scroll to position [80, 0]
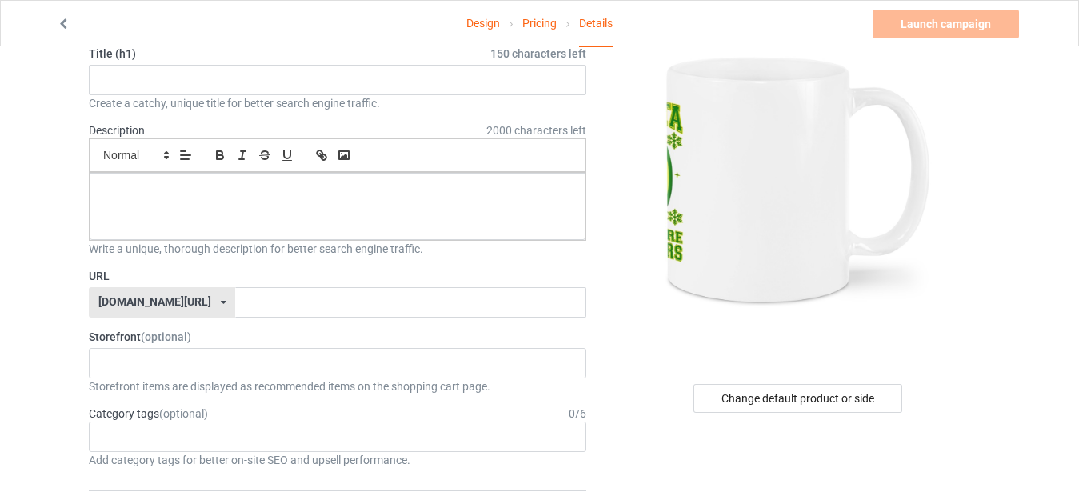
click at [197, 305] on div "[DOMAIN_NAME][URL] [DOMAIN_NAME][URL] [DOMAIN_NAME][URL] [DOMAIN_NAME][URL] 5ff…" at bounding box center [162, 302] width 146 height 30
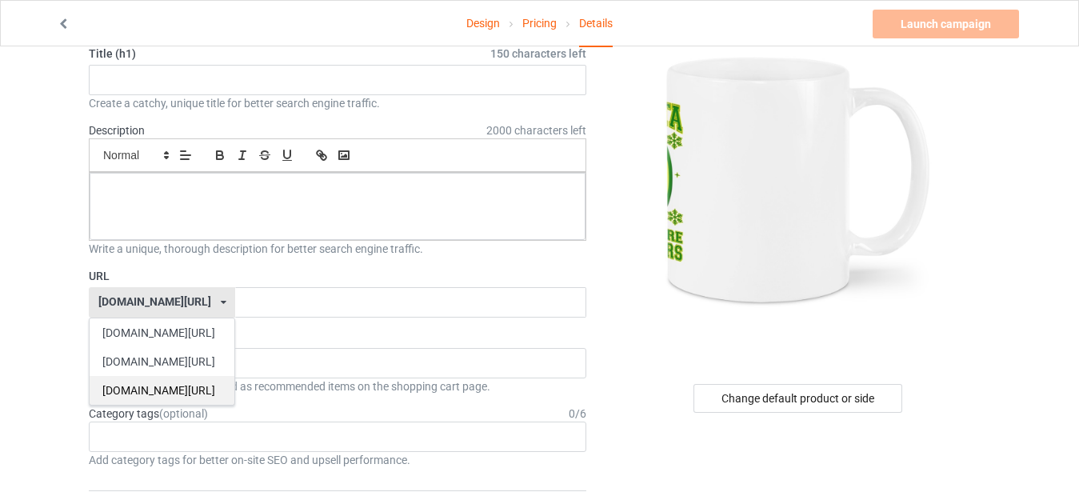
click at [134, 389] on div "[DOMAIN_NAME][URL]" at bounding box center [162, 390] width 145 height 29
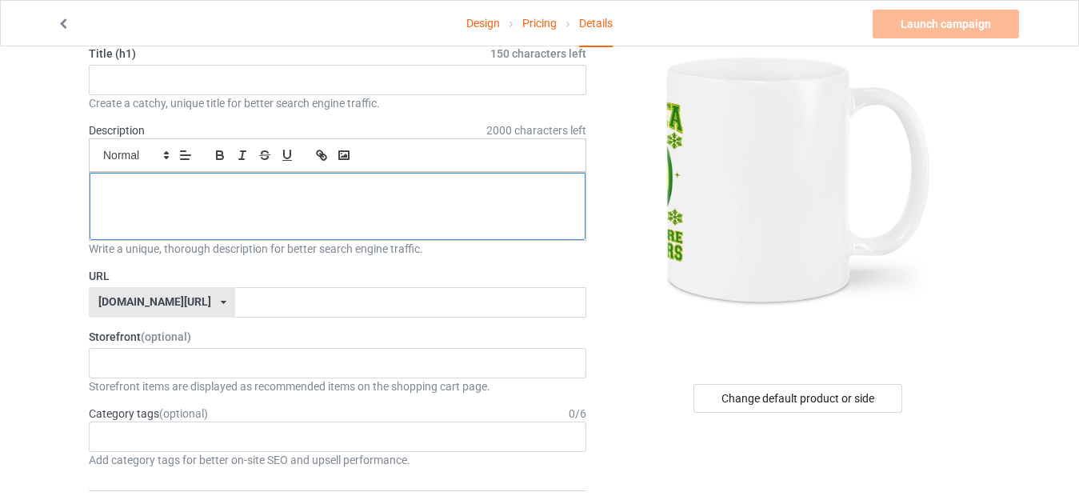
click at [177, 193] on p at bounding box center [337, 190] width 470 height 15
click at [153, 80] on input "text" at bounding box center [337, 80] width 497 height 30
type input "mugs"
click at [772, 402] on div "Change default product or side" at bounding box center [797, 398] width 209 height 29
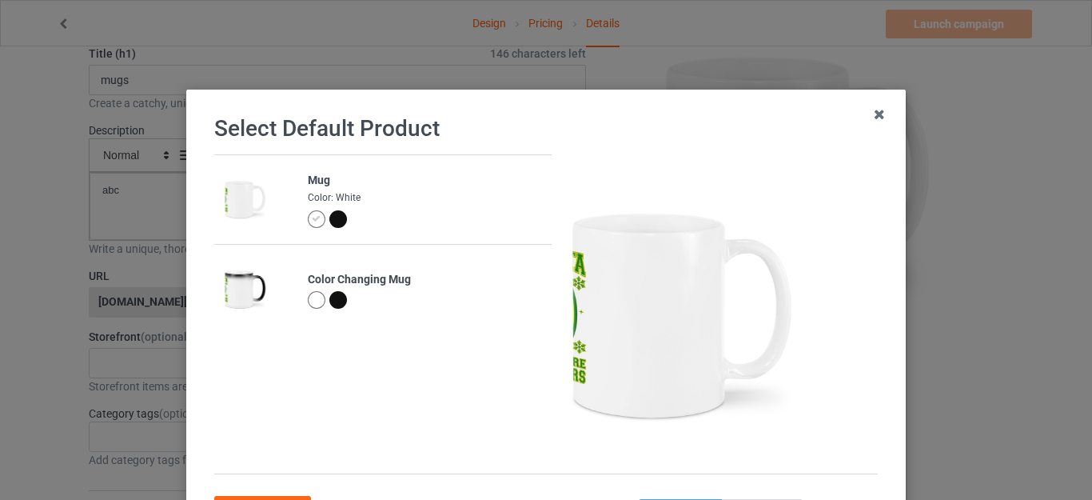
scroll to position [26, 0]
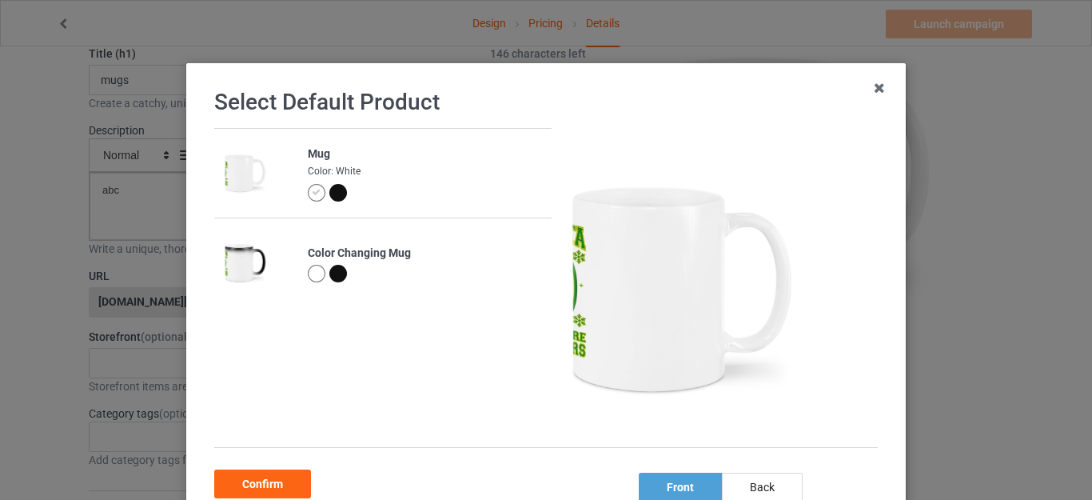
click at [756, 432] on div "Mug Color: White Color Changing Mug front back" at bounding box center [551, 296] width 675 height 336
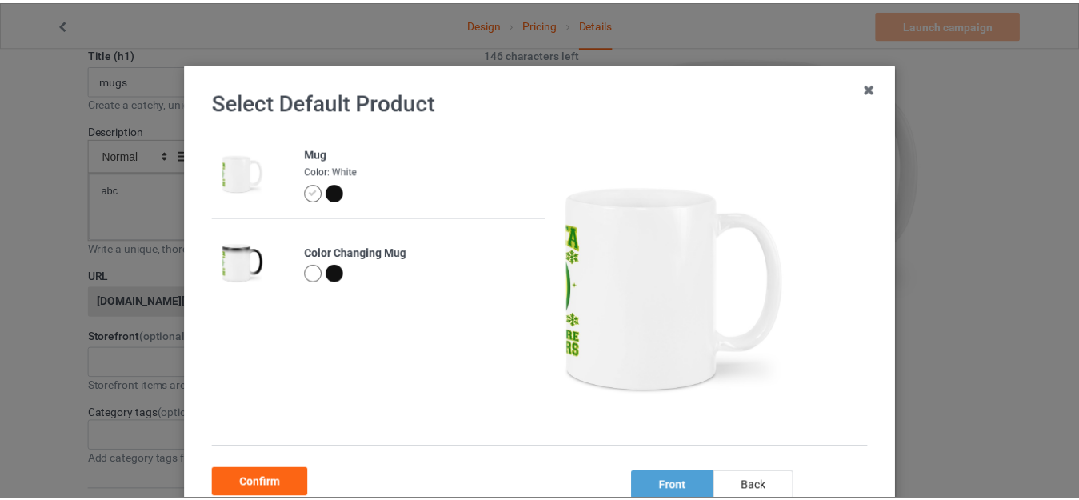
scroll to position [80, 0]
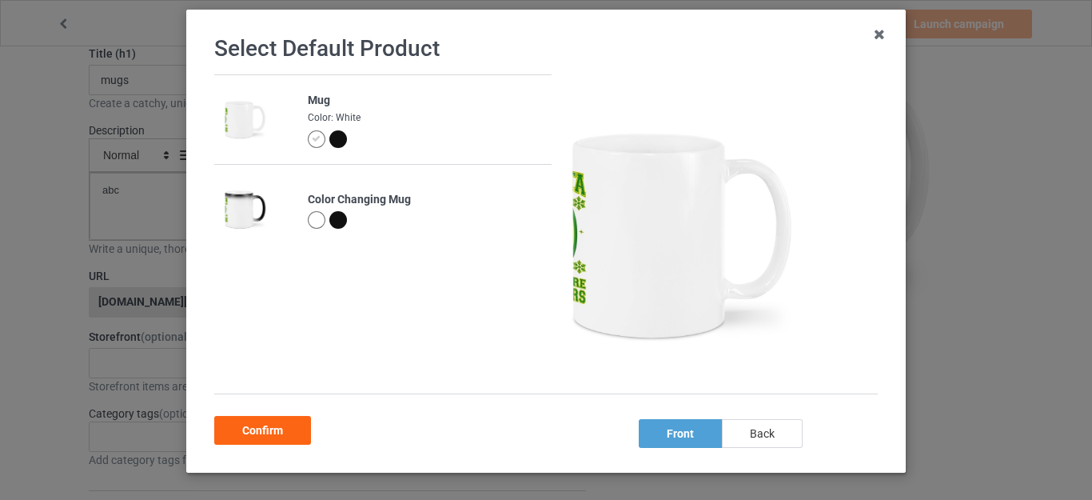
click at [757, 437] on div "back" at bounding box center [762, 433] width 81 height 29
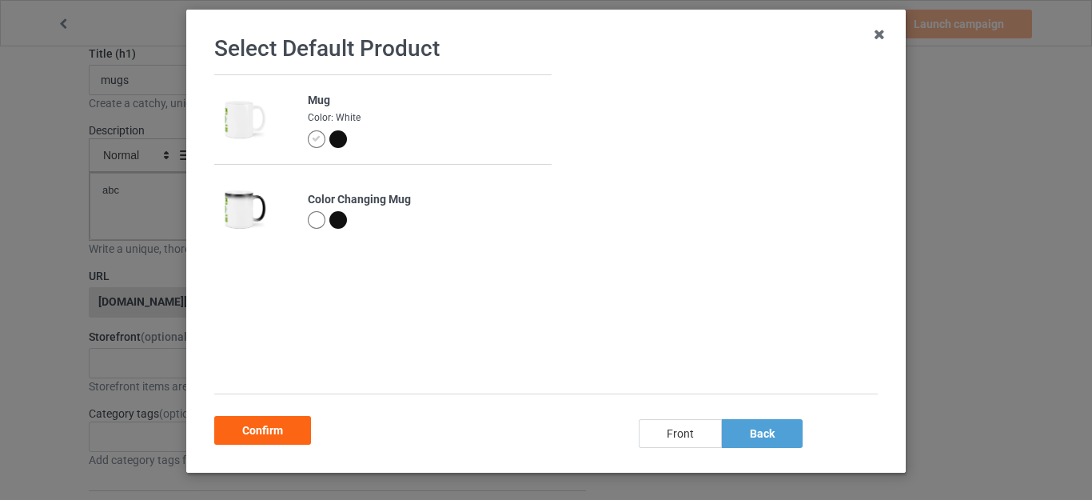
click at [688, 434] on div "front" at bounding box center [680, 433] width 83 height 29
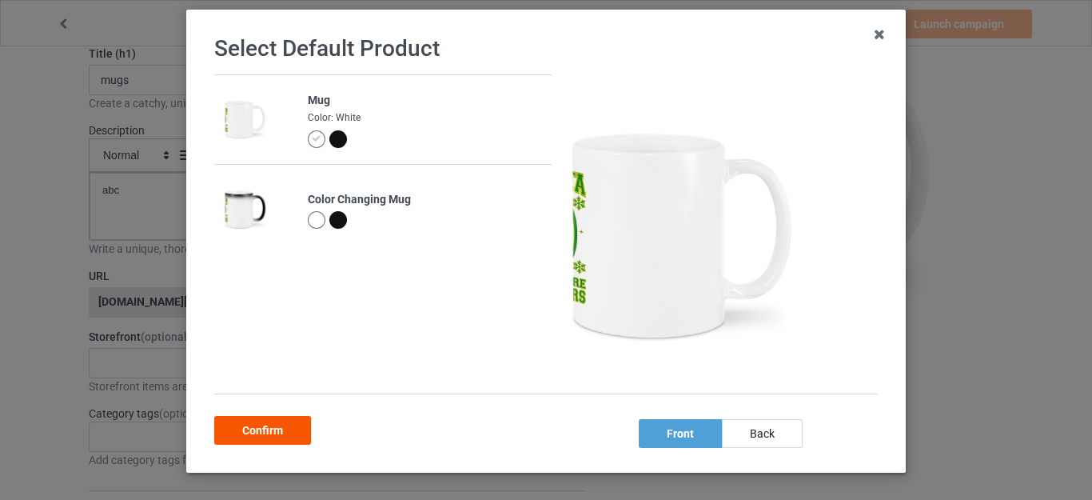
click at [269, 424] on div "Confirm" at bounding box center [262, 430] width 97 height 29
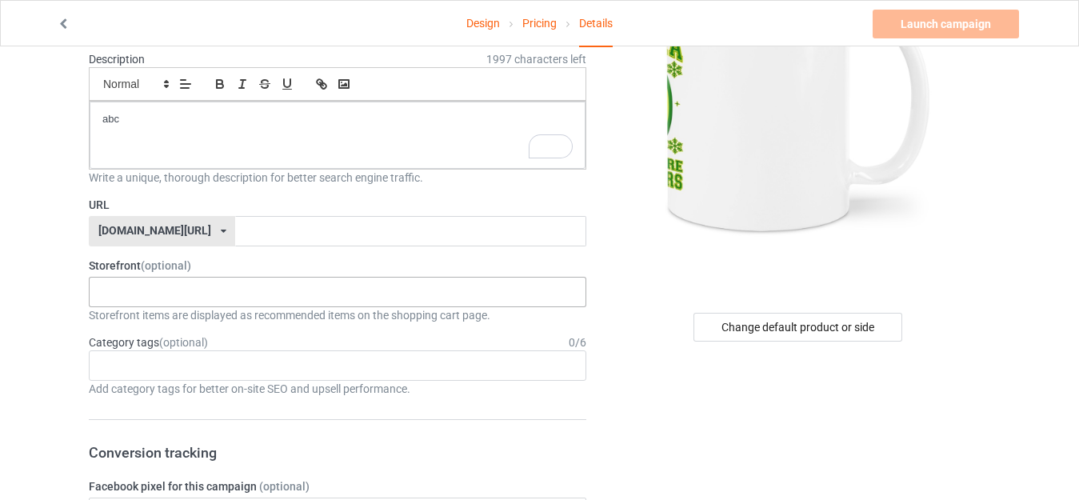
scroll to position [213, 0]
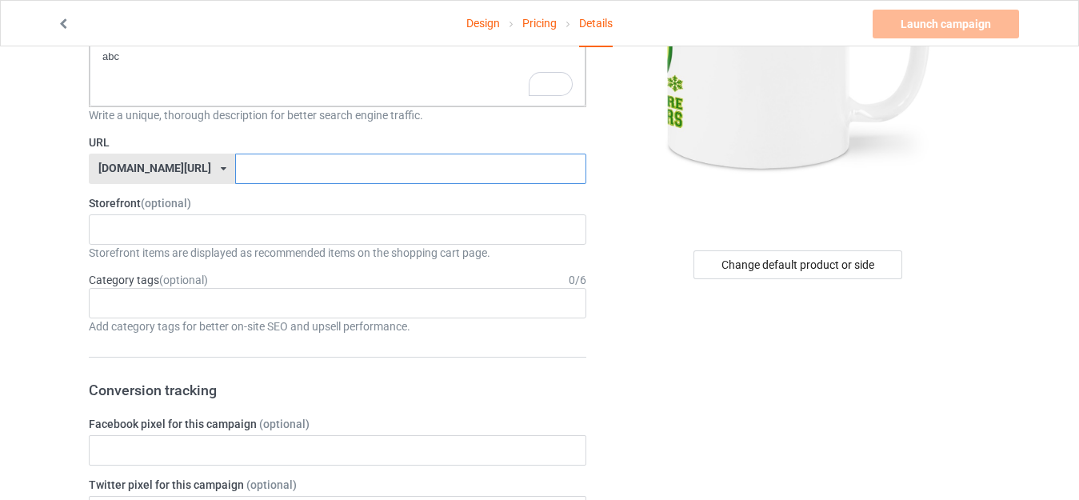
click at [276, 178] on input "text" at bounding box center [410, 169] width 350 height 30
type input "a"
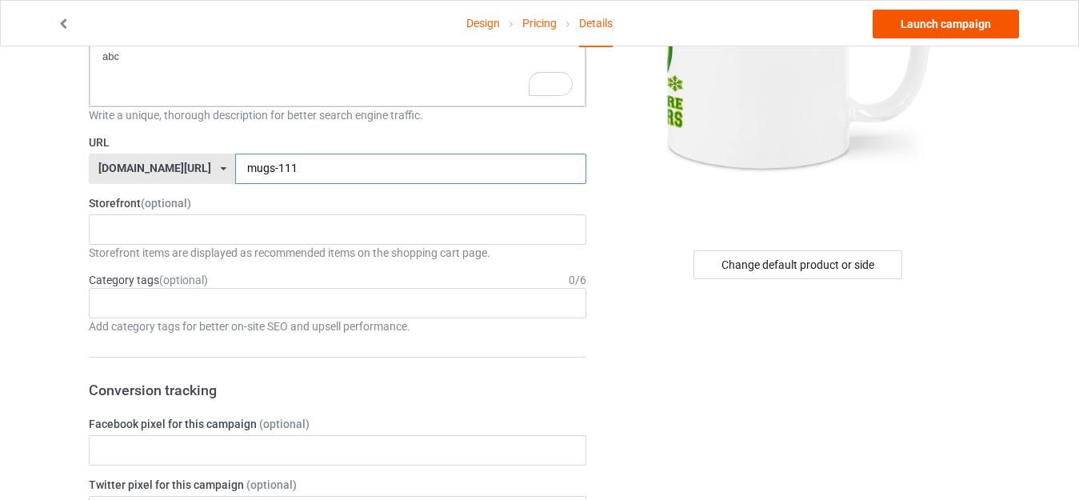
type input "mugs-111"
click at [909, 30] on link "Launch campaign" at bounding box center [945, 24] width 146 height 29
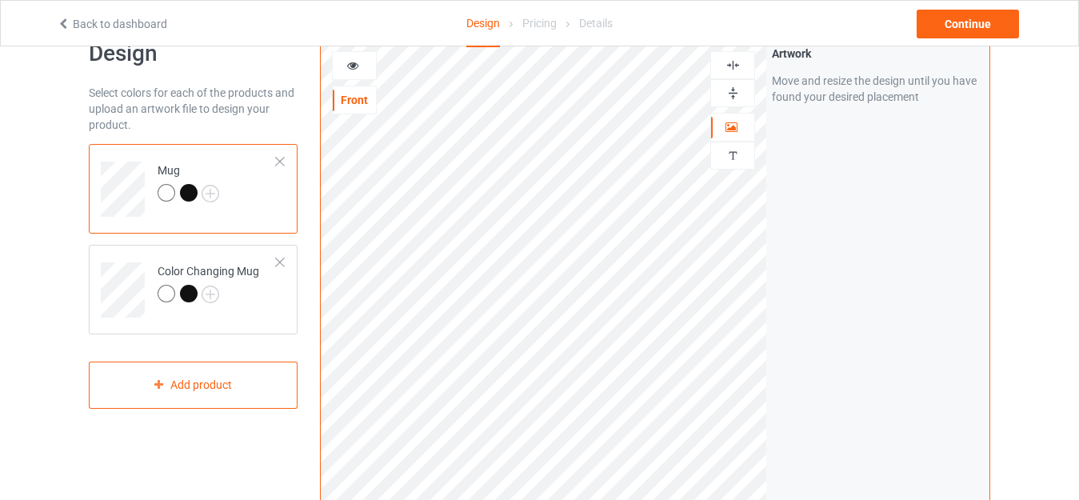
scroll to position [26, 0]
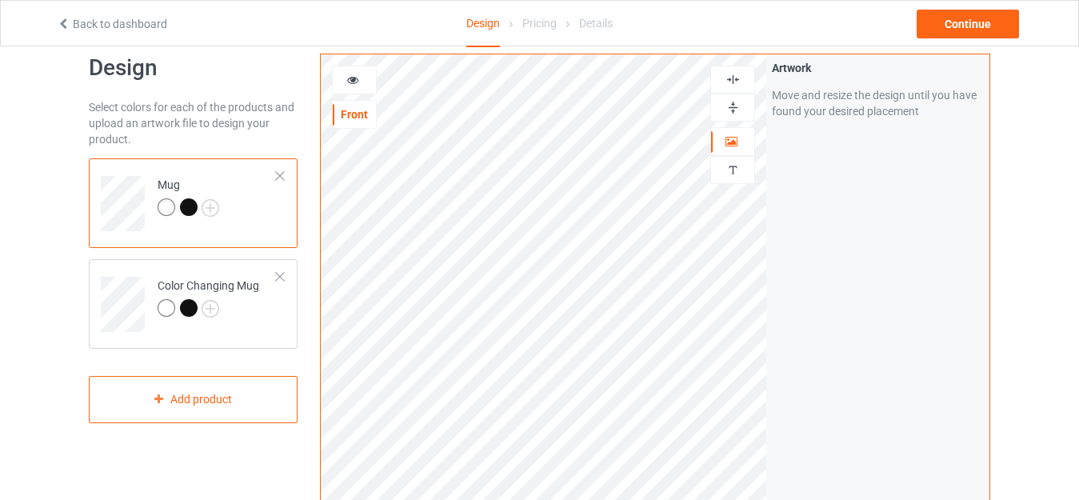
click at [732, 112] on img at bounding box center [732, 107] width 15 height 15
click at [736, 110] on img at bounding box center [732, 107] width 15 height 15
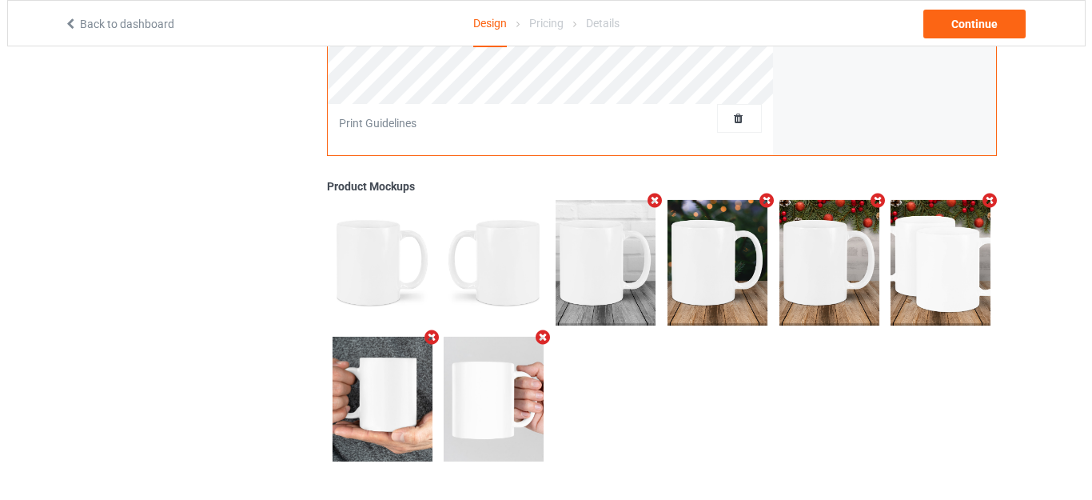
scroll to position [534, 0]
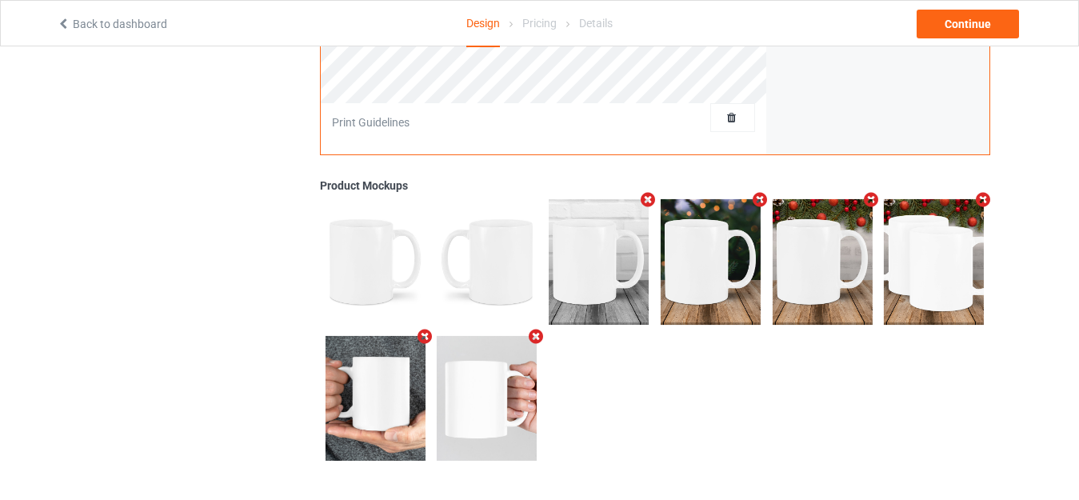
click at [982, 200] on icon "Remove mockup" at bounding box center [983, 199] width 20 height 17
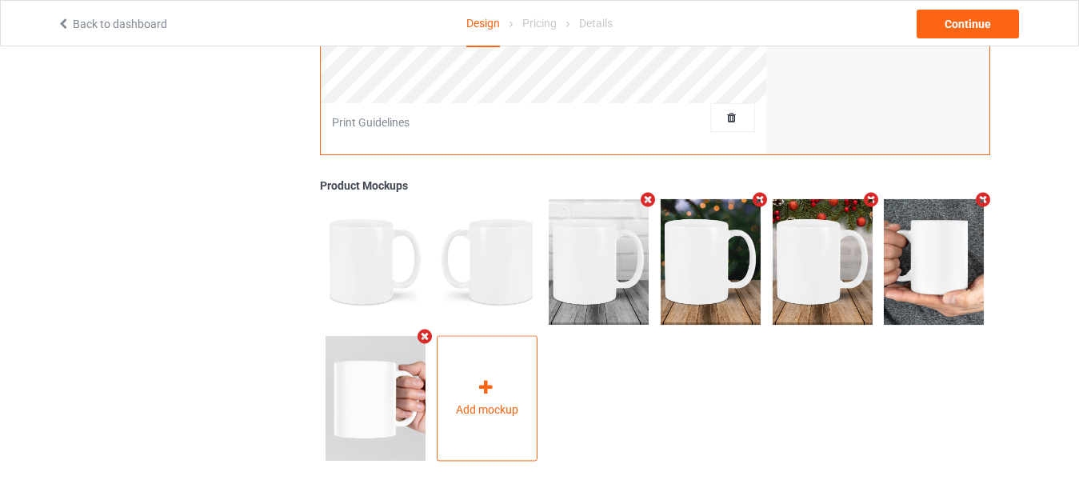
click at [489, 380] on icon at bounding box center [486, 387] width 20 height 17
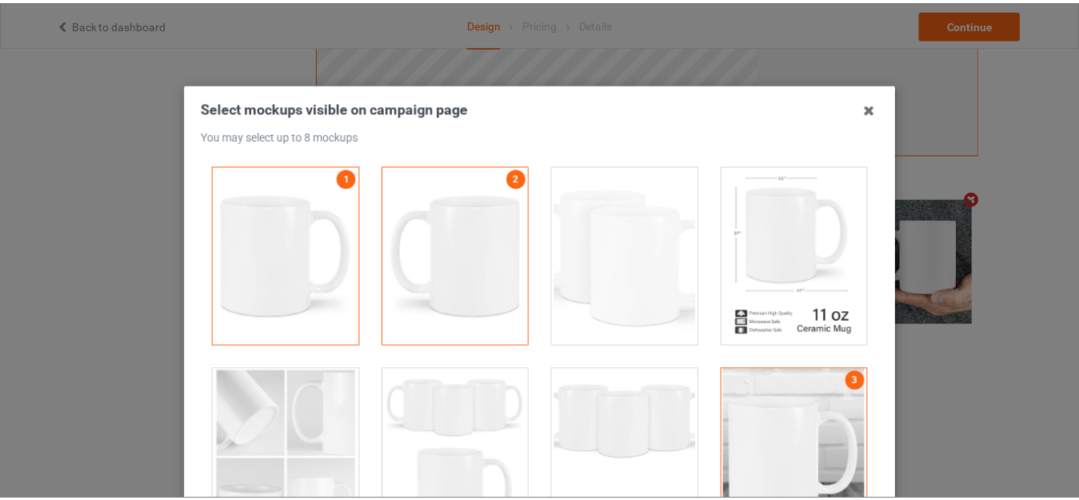
scroll to position [0, 0]
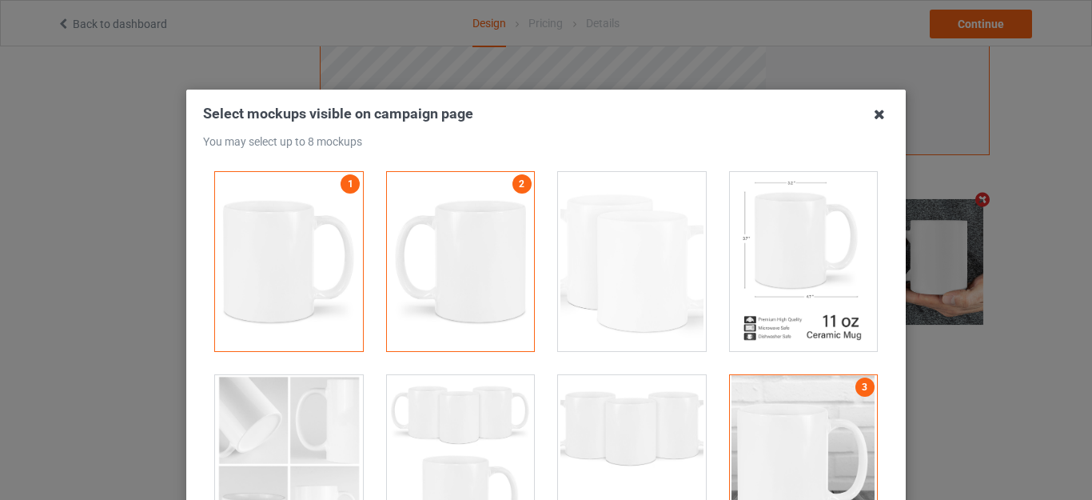
click at [873, 111] on icon at bounding box center [880, 115] width 26 height 26
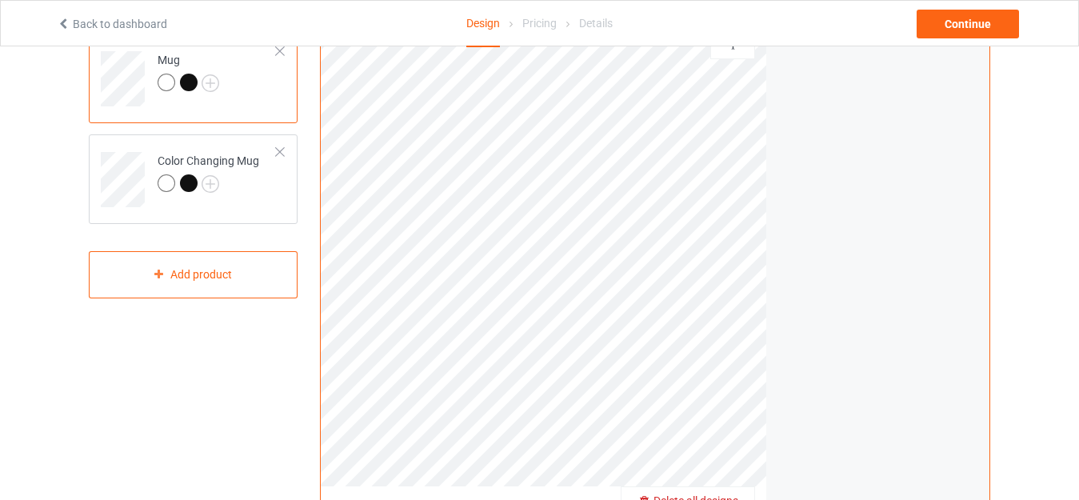
scroll to position [138, 0]
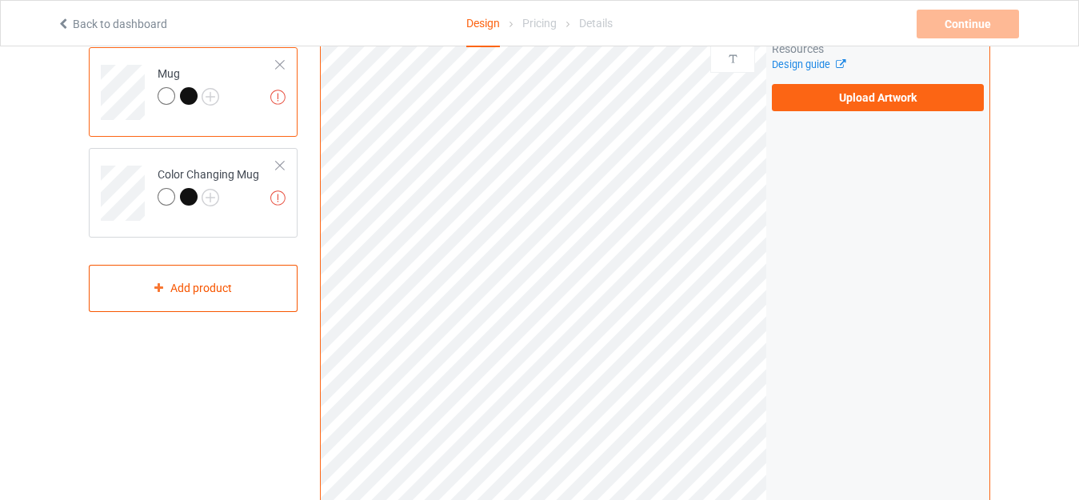
click at [281, 164] on div at bounding box center [279, 165] width 11 height 11
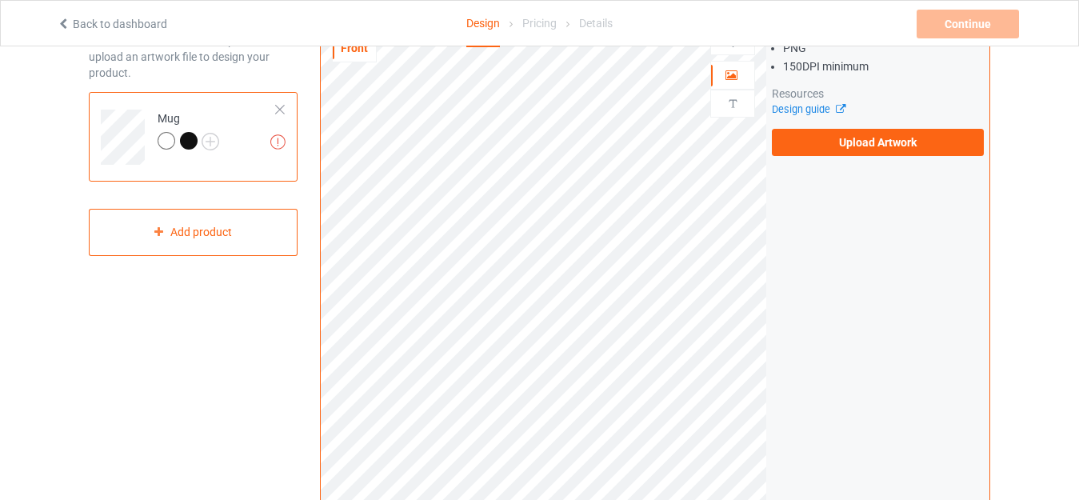
scroll to position [84, 0]
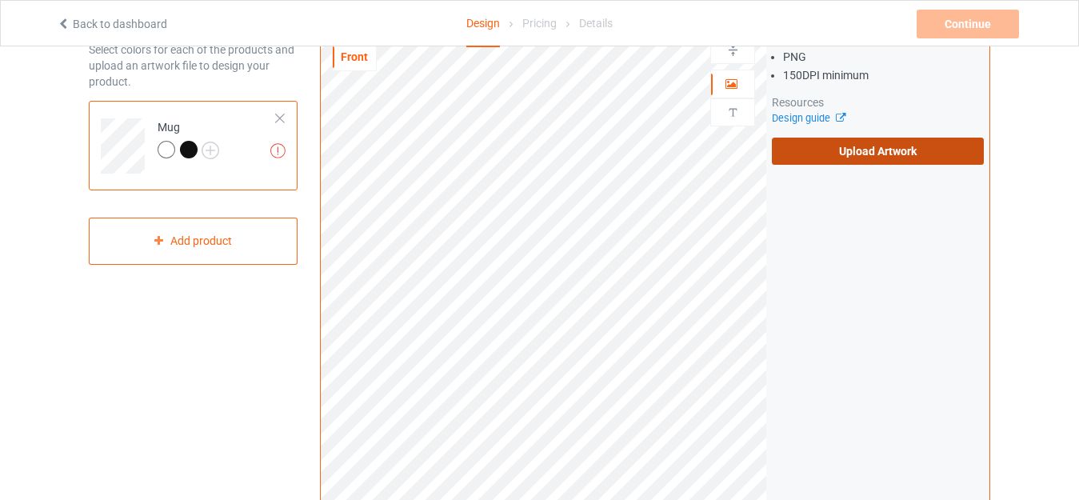
click at [811, 157] on label "Upload Artwork" at bounding box center [878, 151] width 212 height 27
click at [0, 0] on input "Upload Artwork" at bounding box center [0, 0] width 0 height 0
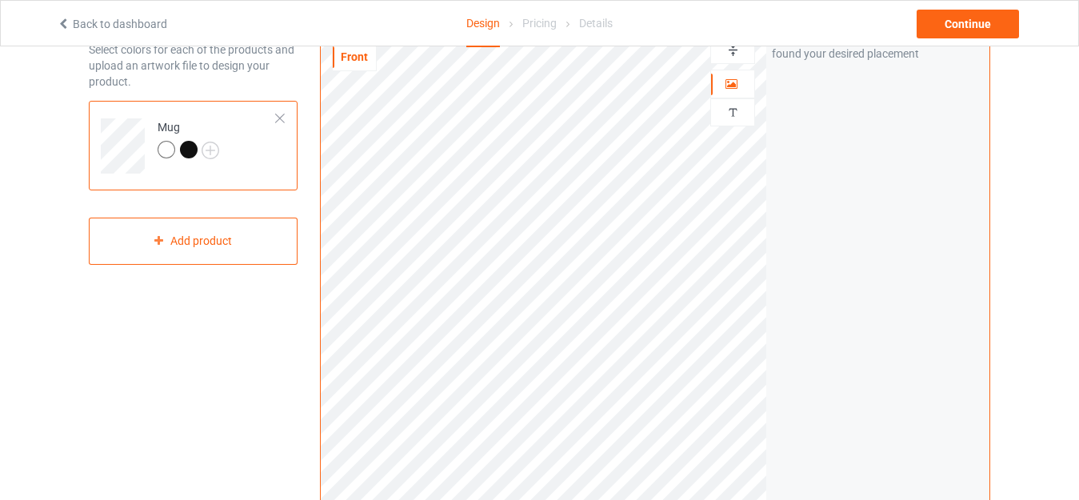
click at [736, 52] on img at bounding box center [732, 49] width 15 height 15
click at [731, 54] on img at bounding box center [732, 49] width 15 height 15
click at [937, 29] on div "Continue" at bounding box center [967, 24] width 102 height 29
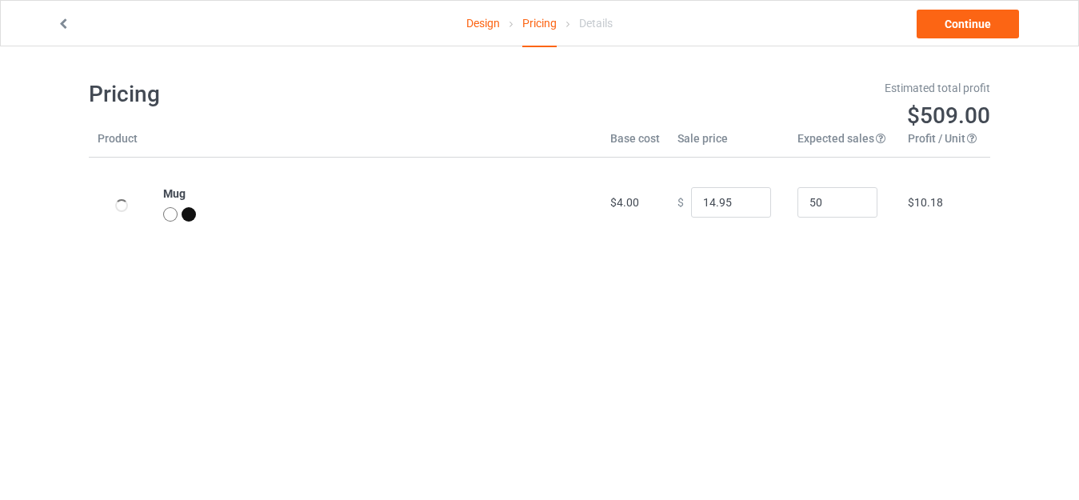
click at [475, 31] on link "Design" at bounding box center [483, 23] width 34 height 45
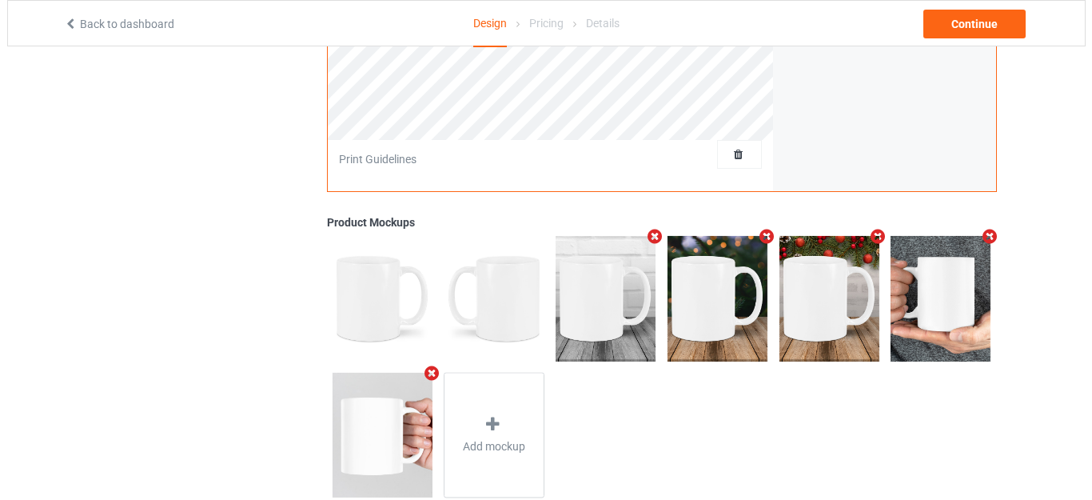
scroll to position [535, 0]
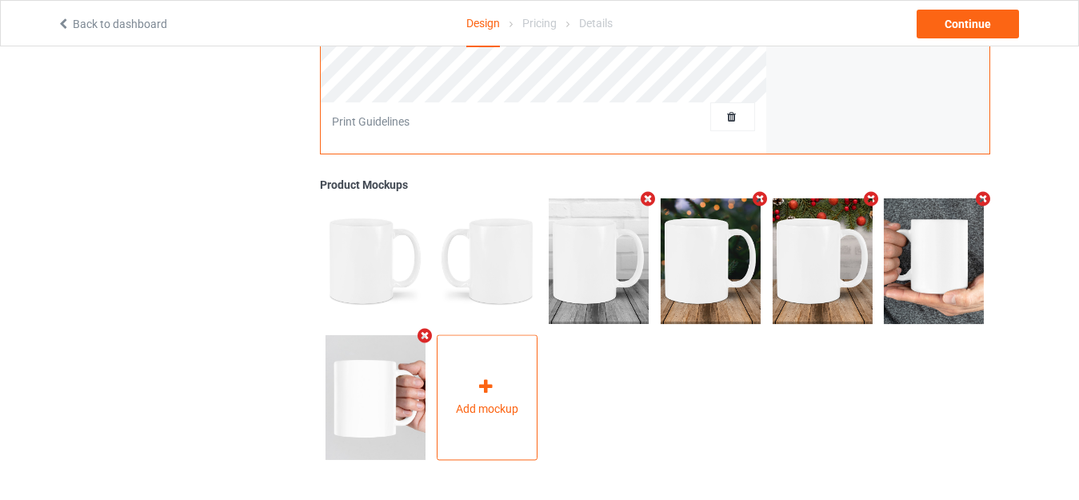
click at [493, 382] on icon at bounding box center [486, 386] width 20 height 17
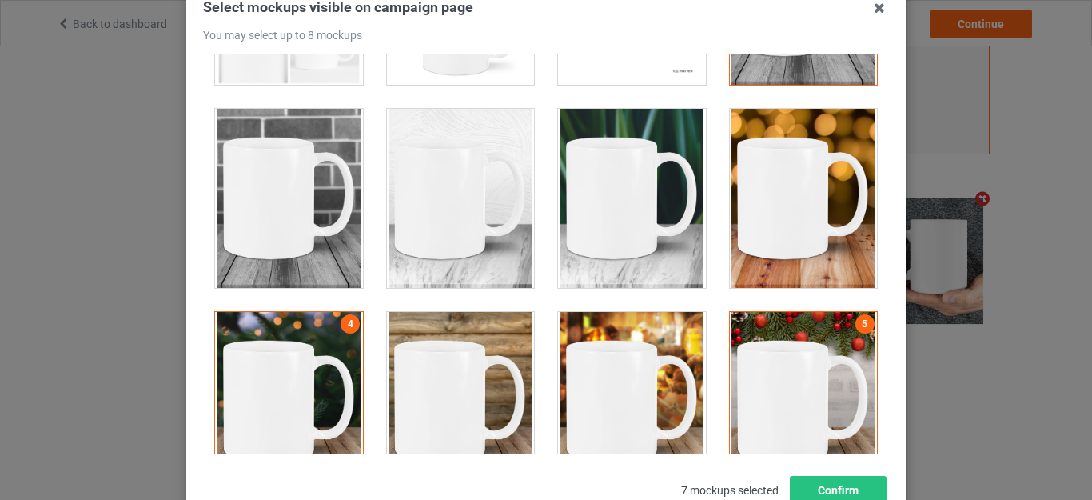
scroll to position [373, 0]
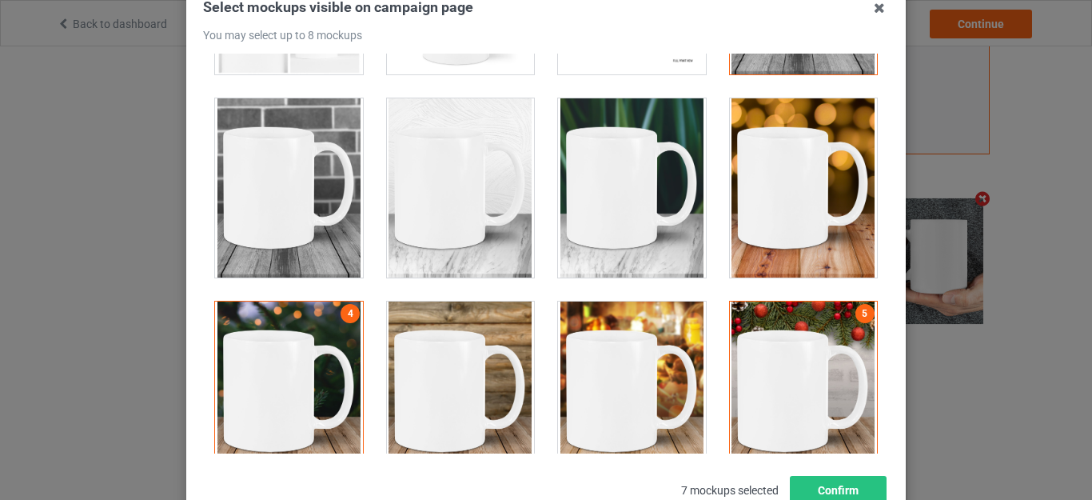
click at [318, 212] on div at bounding box center [289, 187] width 148 height 179
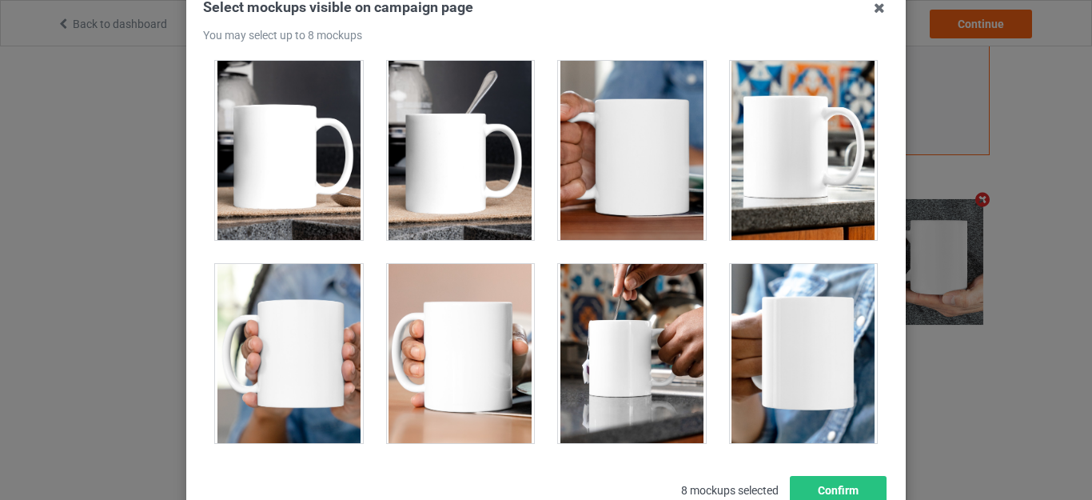
scroll to position [2836, 0]
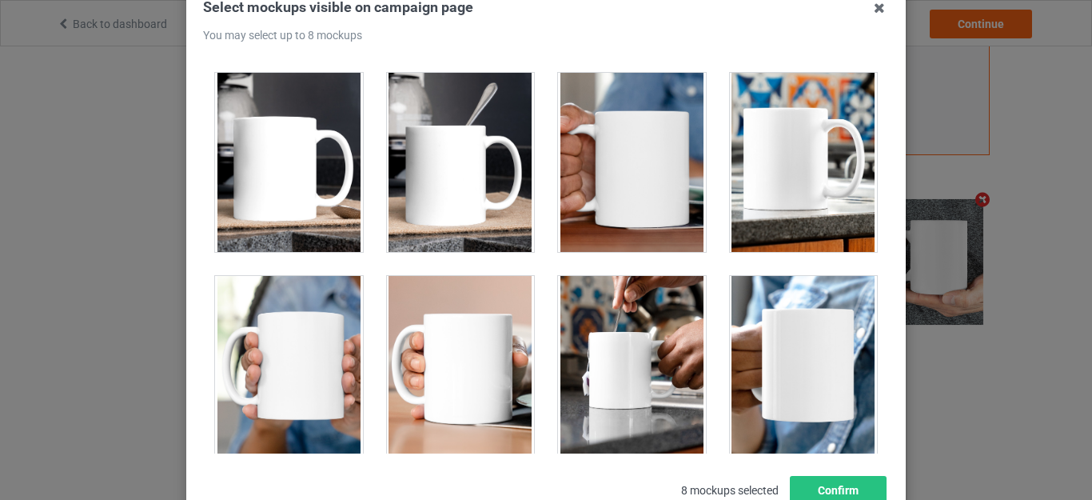
click at [301, 192] on div at bounding box center [289, 162] width 148 height 179
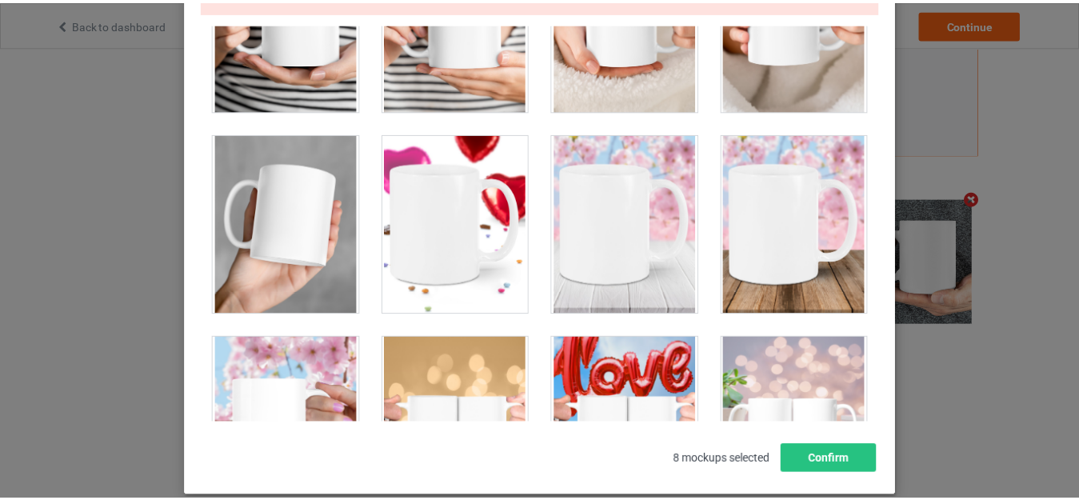
scroll to position [5083, 0]
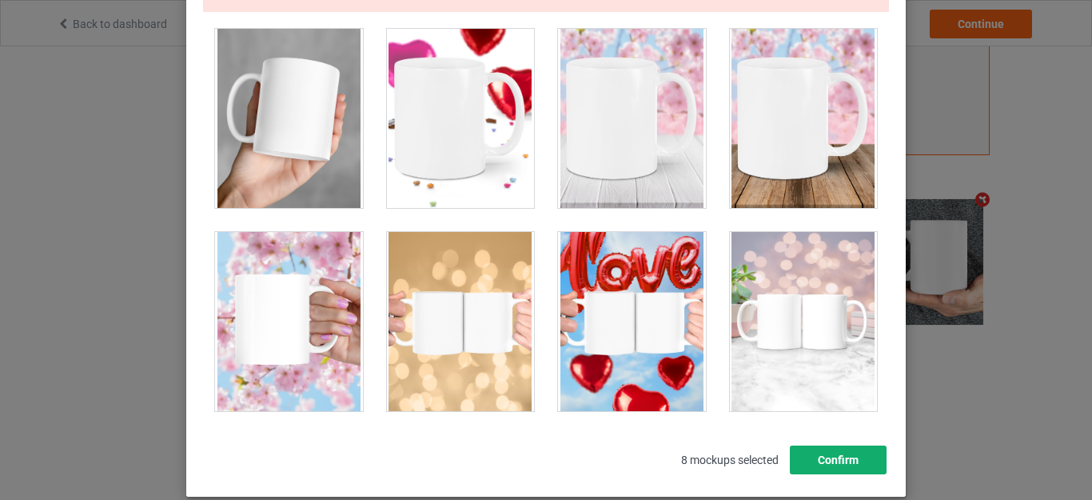
click at [820, 468] on button "Confirm" at bounding box center [838, 459] width 97 height 29
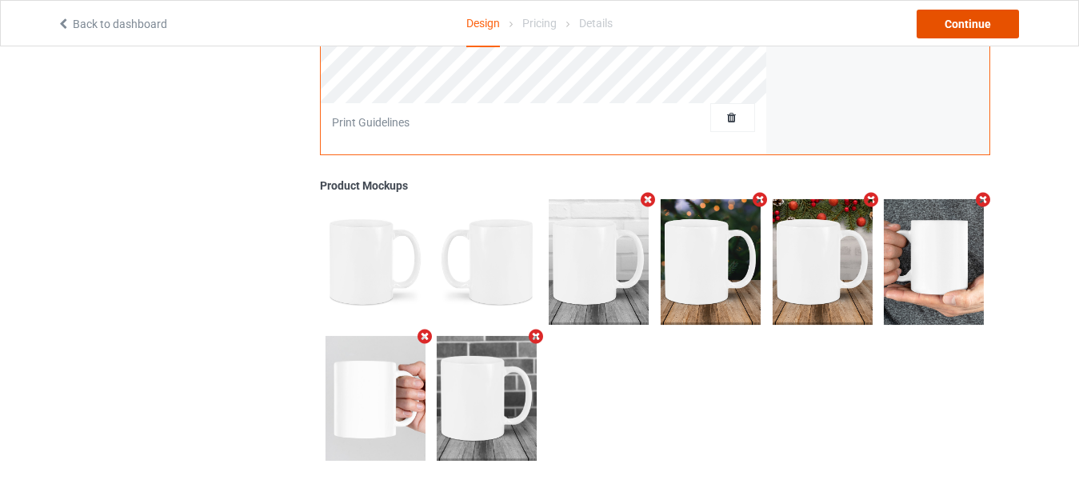
click at [970, 31] on div "Continue" at bounding box center [967, 24] width 102 height 29
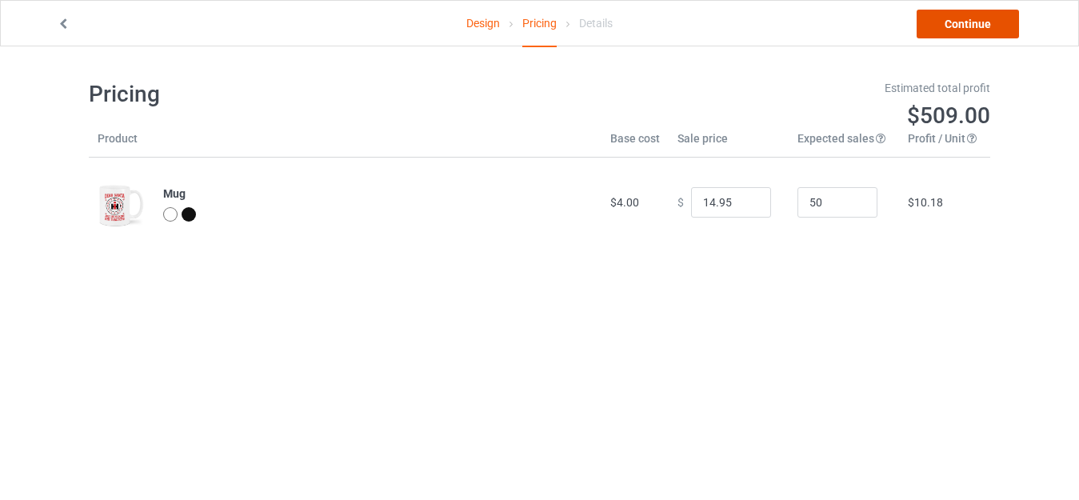
click at [979, 18] on link "Continue" at bounding box center [967, 24] width 102 height 29
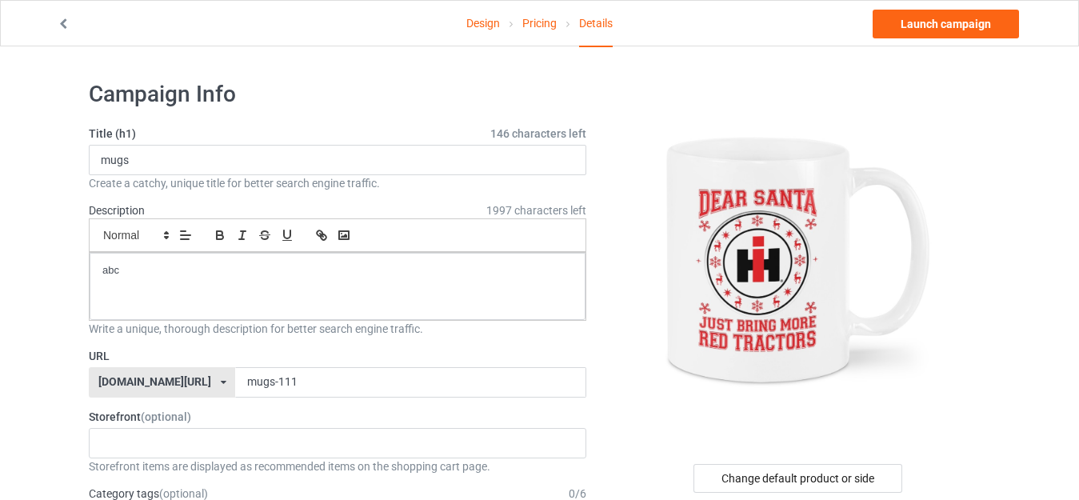
scroll to position [80, 0]
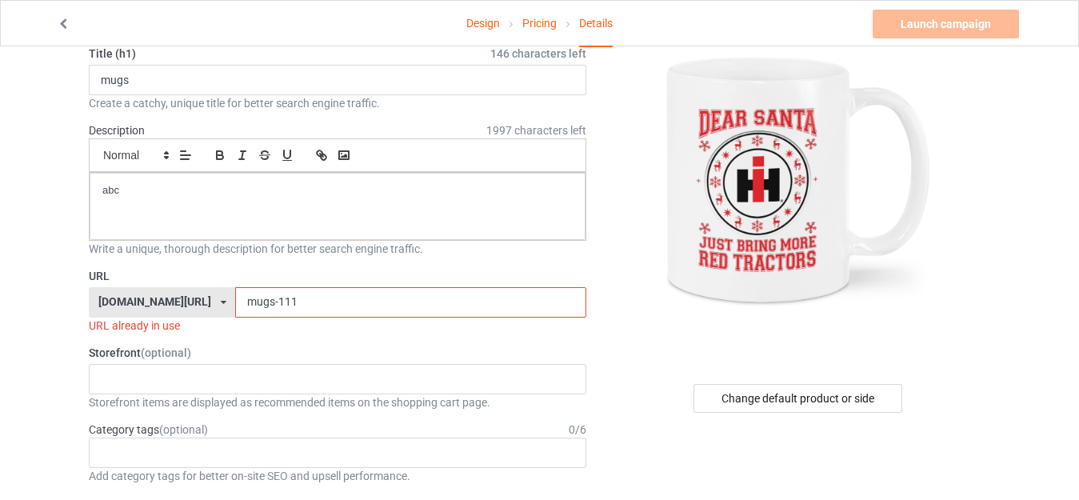
click at [271, 303] on input "mugs-111" at bounding box center [410, 302] width 350 height 30
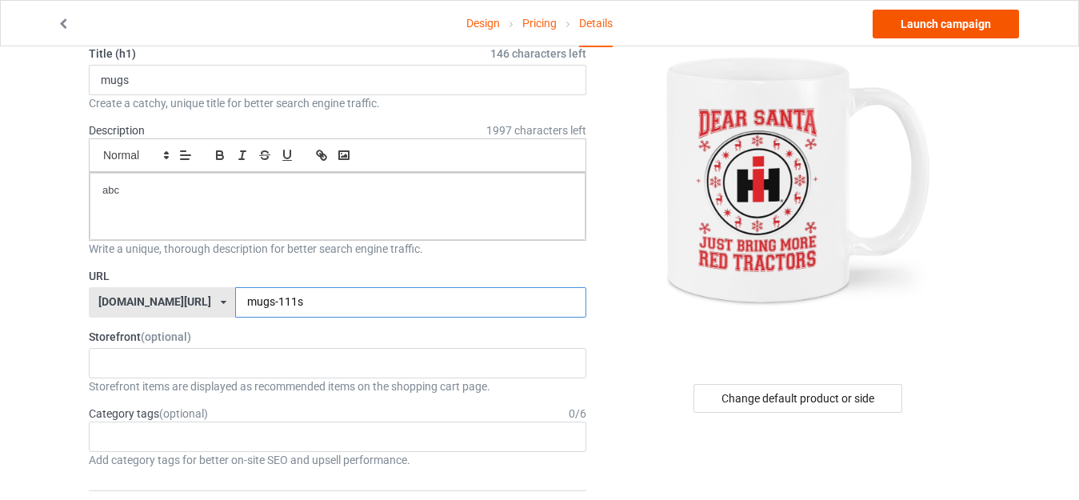
type input "mugs-111s"
click at [985, 30] on link "Launch campaign" at bounding box center [945, 24] width 146 height 29
